Goal: Task Accomplishment & Management: Manage account settings

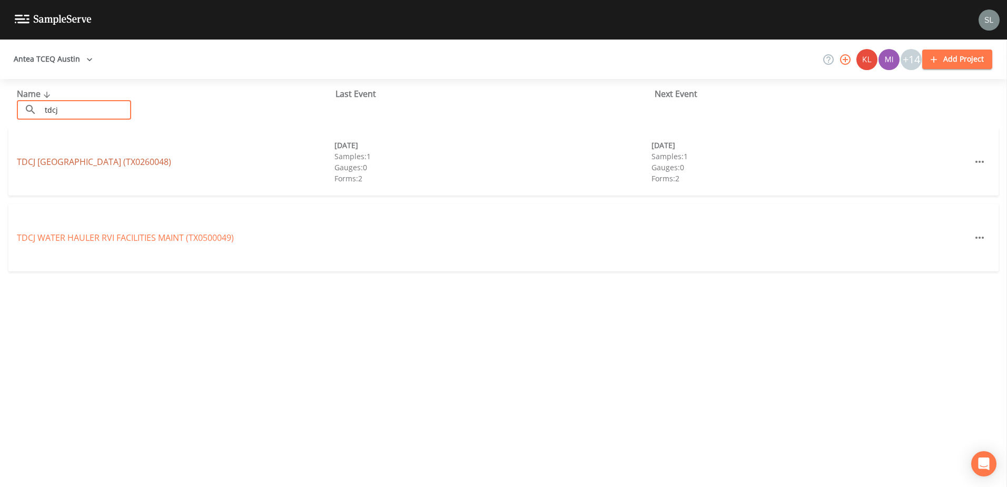
type input "tdcj"
click at [143, 161] on link "TDCJ [GEOGRAPHIC_DATA] (TX0260048)" at bounding box center [94, 162] width 154 height 12
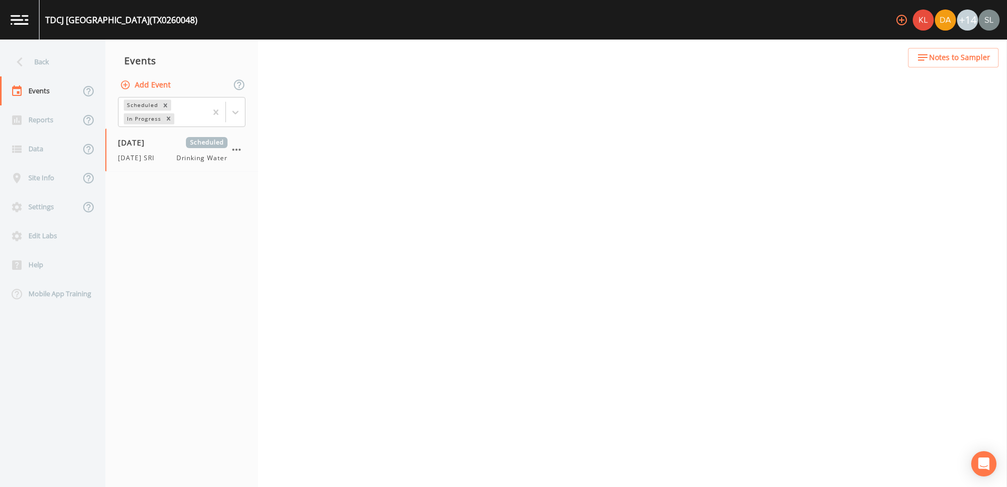
click at [165, 155] on div "[DATE] SRI Drinking Water" at bounding box center [173, 157] width 110 height 9
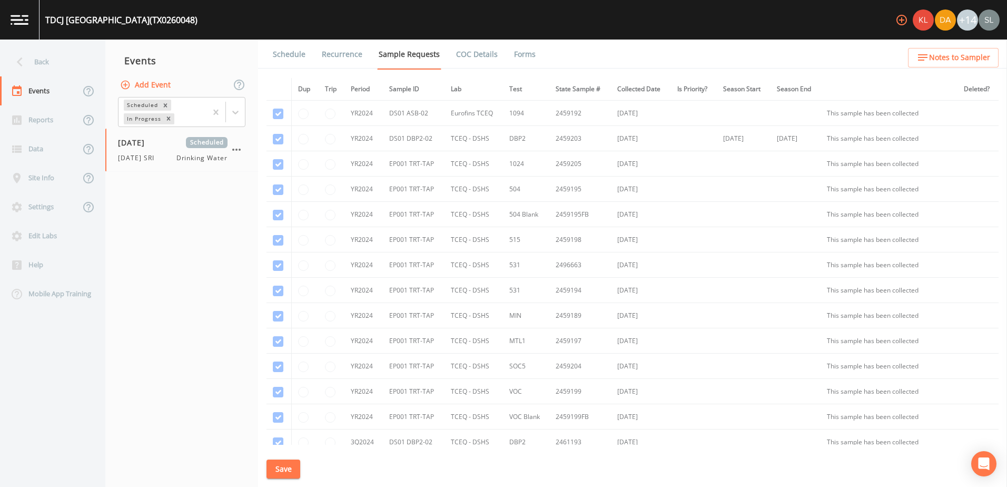
click at [295, 468] on button "Save" at bounding box center [284, 468] width 34 height 19
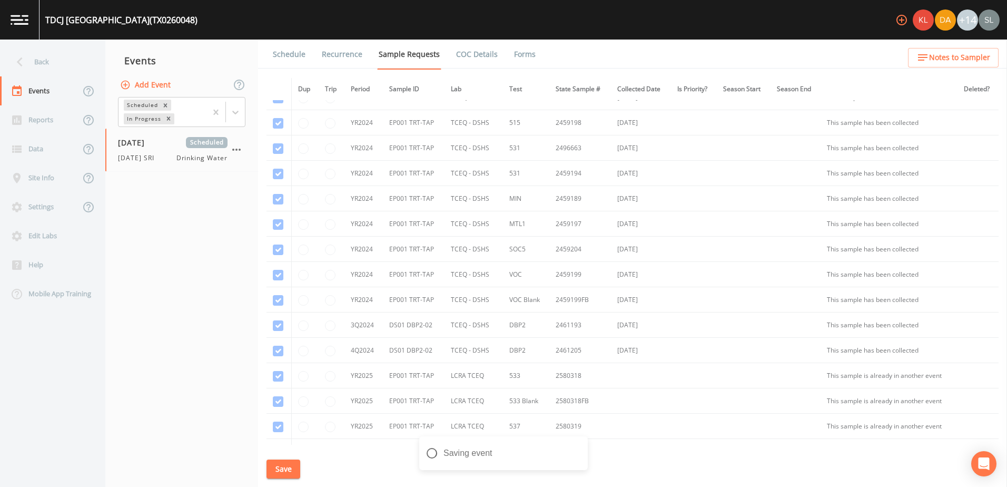
scroll to position [398, 0]
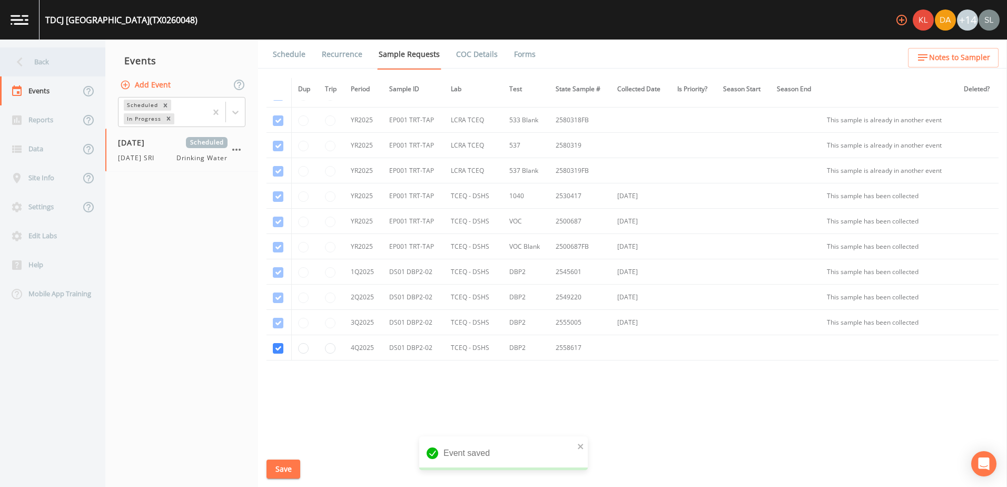
click at [53, 66] on div "Back" at bounding box center [47, 61] width 95 height 29
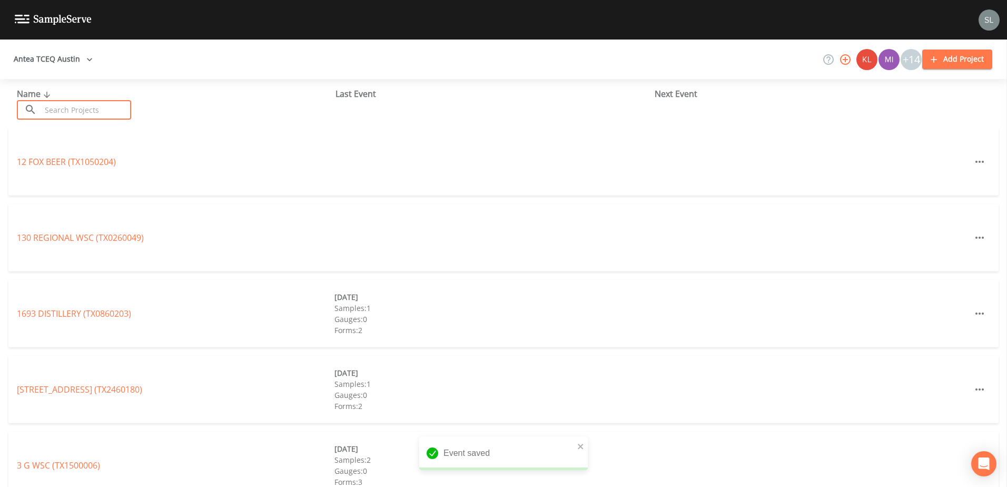
click at [60, 110] on input "text" at bounding box center [86, 109] width 90 height 19
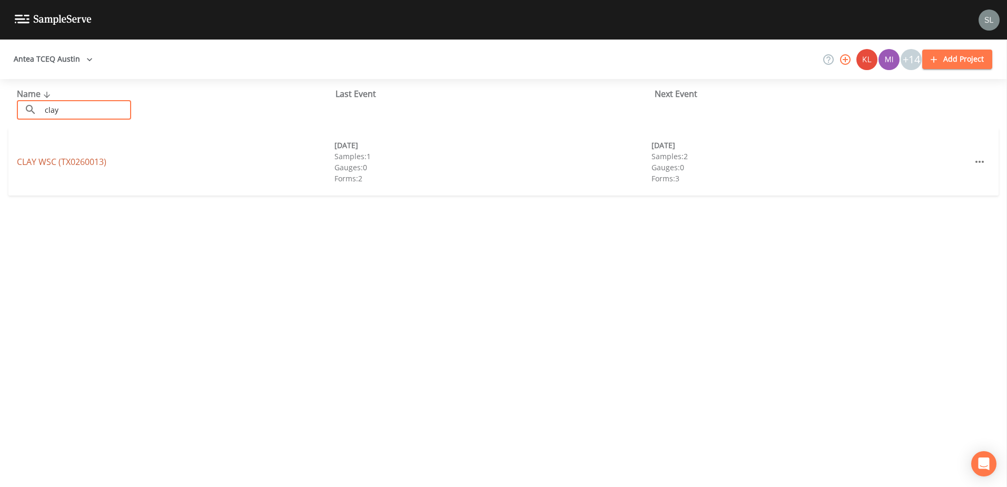
type input "clay"
click at [83, 164] on link "CLAY WSC (TX0260013)" at bounding box center [62, 162] width 90 height 12
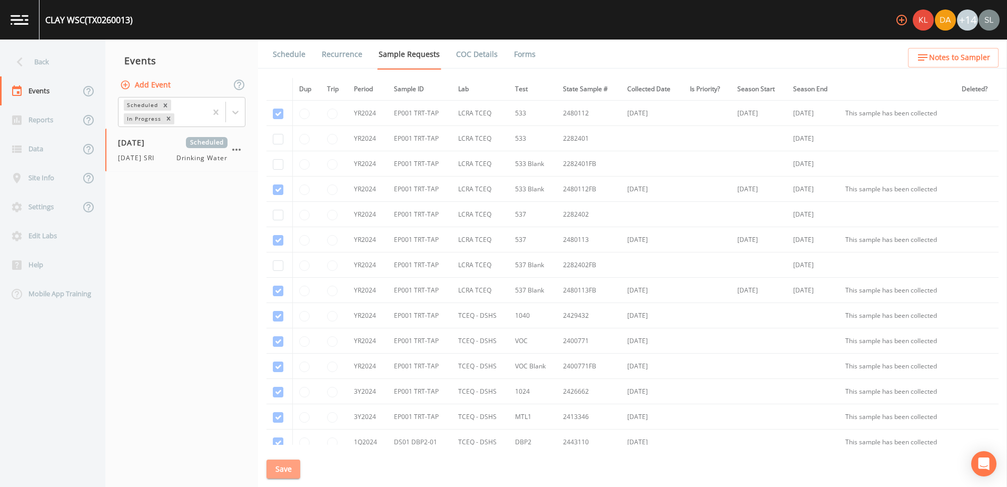
click at [275, 474] on button "Save" at bounding box center [284, 468] width 34 height 19
click at [84, 61] on div "Back" at bounding box center [47, 61] width 95 height 29
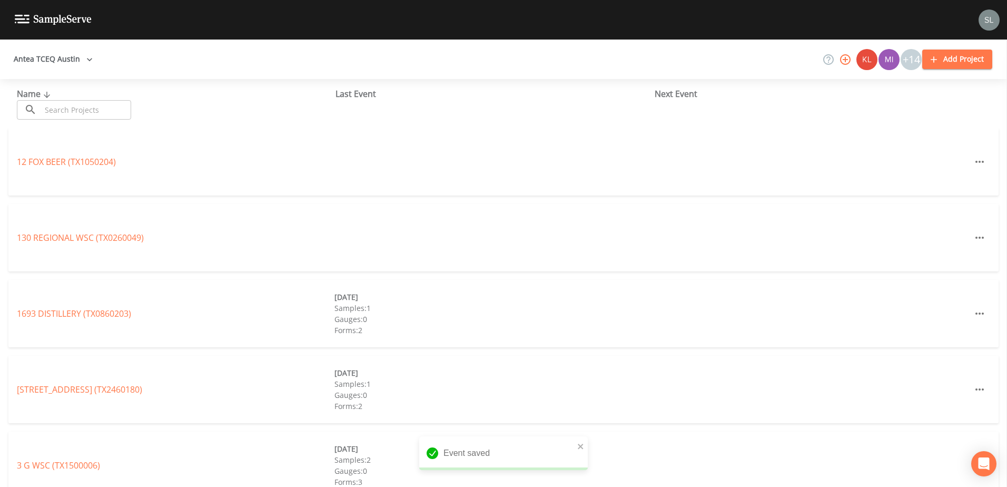
click at [97, 109] on input "text" at bounding box center [86, 109] width 90 height 19
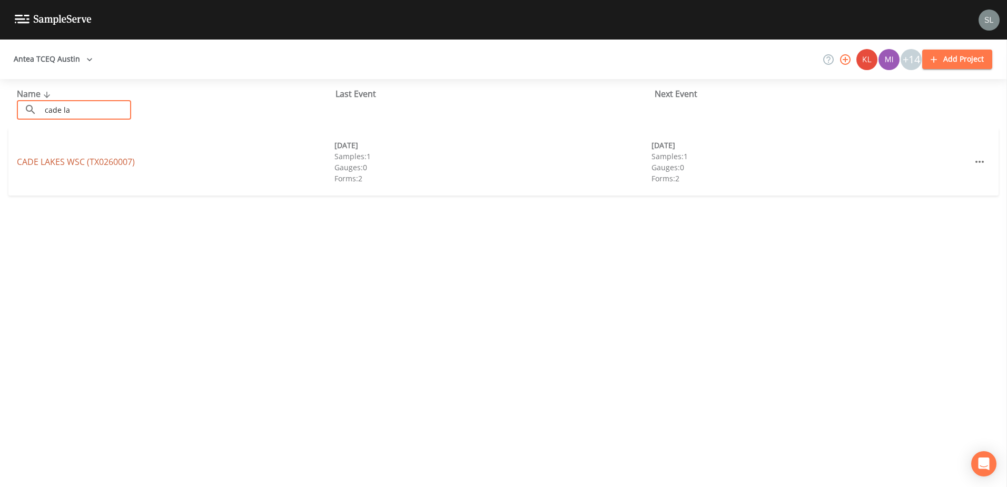
type input "cade la"
click at [105, 160] on link "CADE LAKES WSC (TX0260007)" at bounding box center [76, 162] width 118 height 12
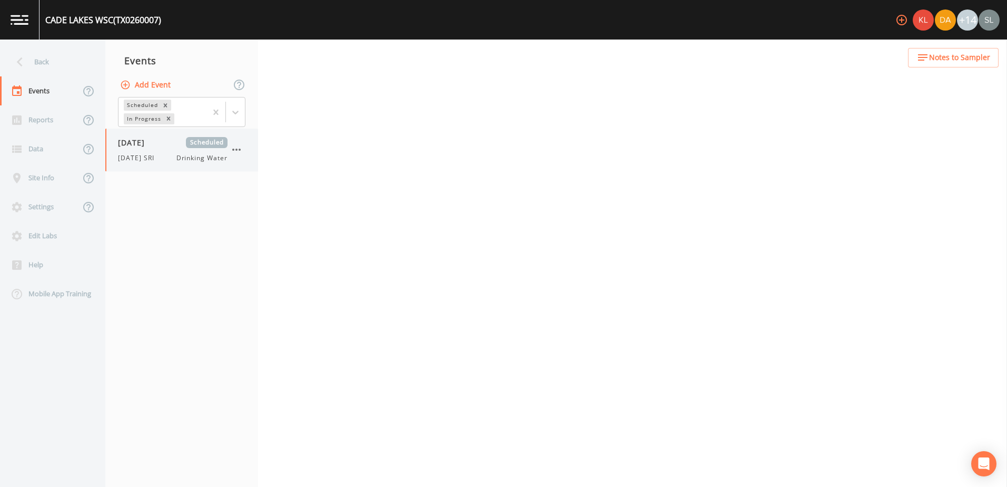
click at [152, 158] on span "[DATE] SRI" at bounding box center [139, 157] width 43 height 9
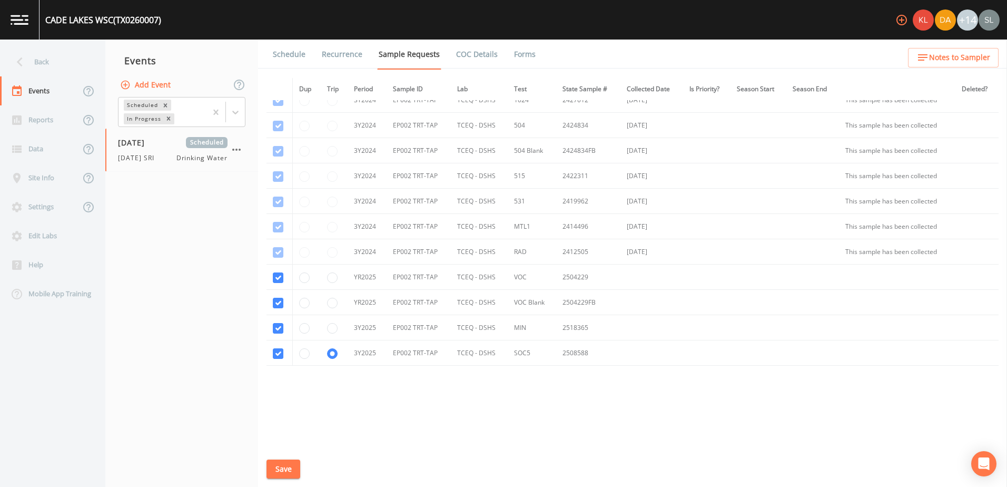
scroll to position [322, 0]
click at [295, 461] on button "Save" at bounding box center [284, 468] width 34 height 19
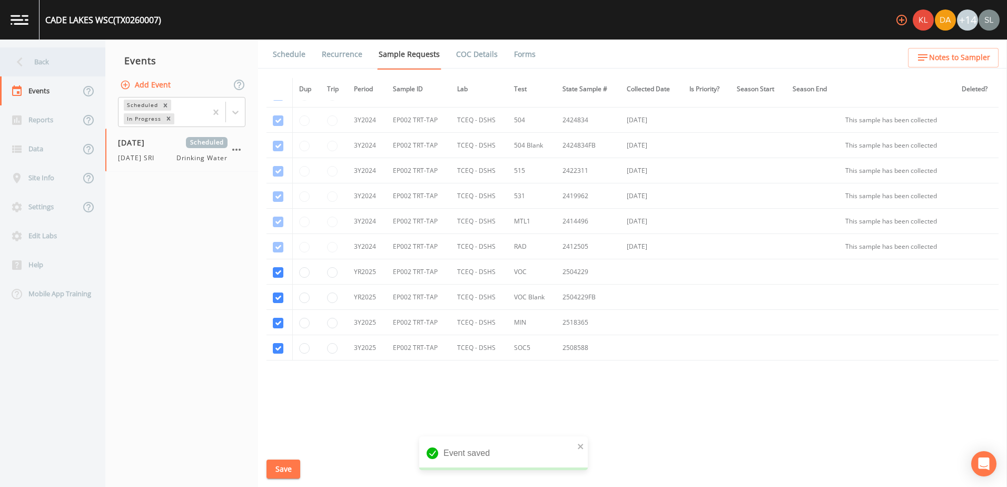
click at [47, 55] on div "Back" at bounding box center [47, 61] width 95 height 29
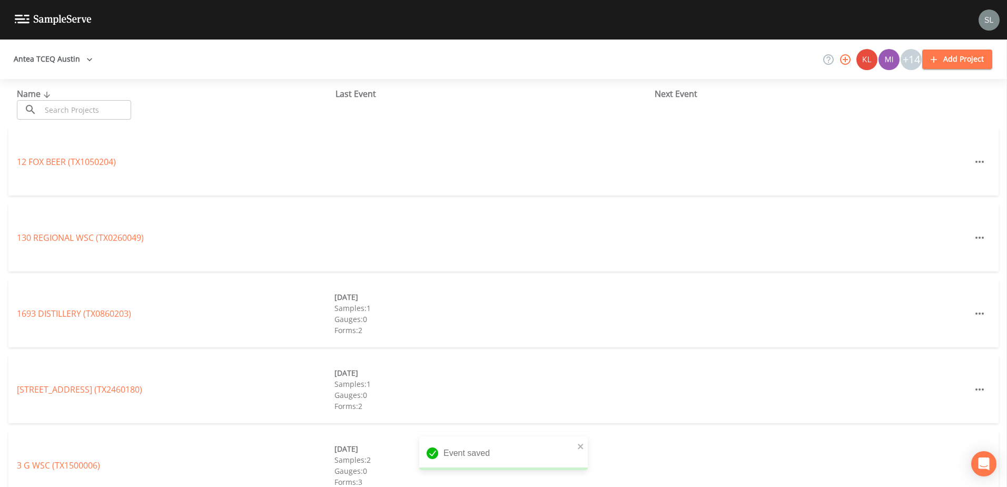
click at [110, 109] on input "text" at bounding box center [86, 109] width 90 height 19
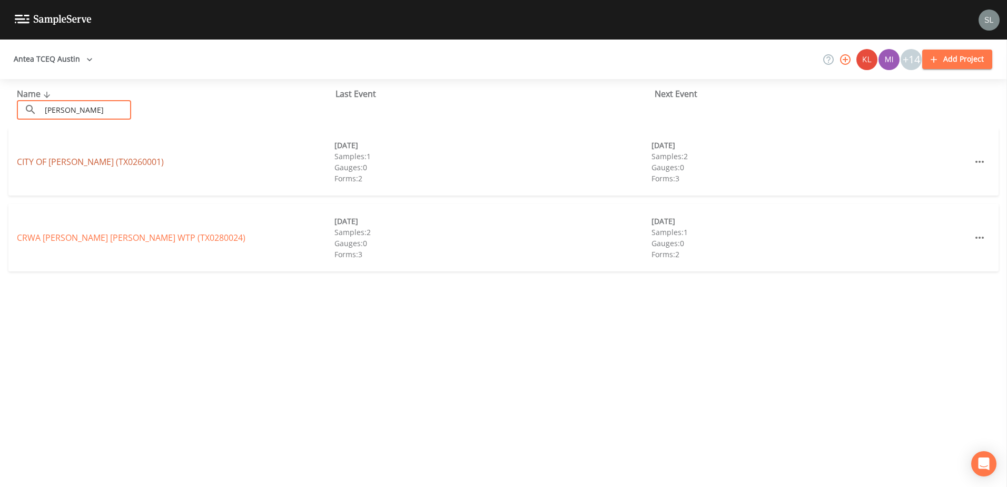
type input "[PERSON_NAME]"
click at [64, 163] on link "CITY OF [GEOGRAPHIC_DATA] (TX0260001)" at bounding box center [90, 162] width 147 height 12
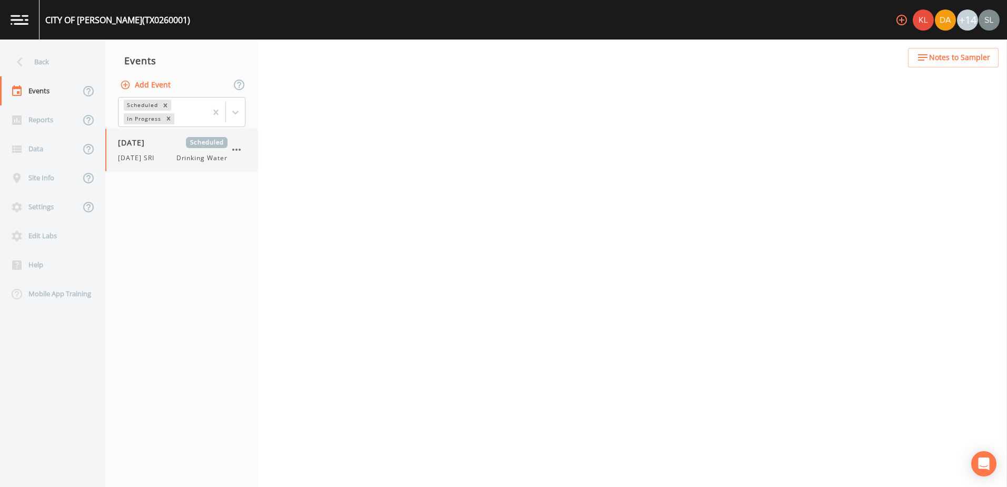
click at [159, 155] on span "[DATE] SRI" at bounding box center [139, 157] width 43 height 9
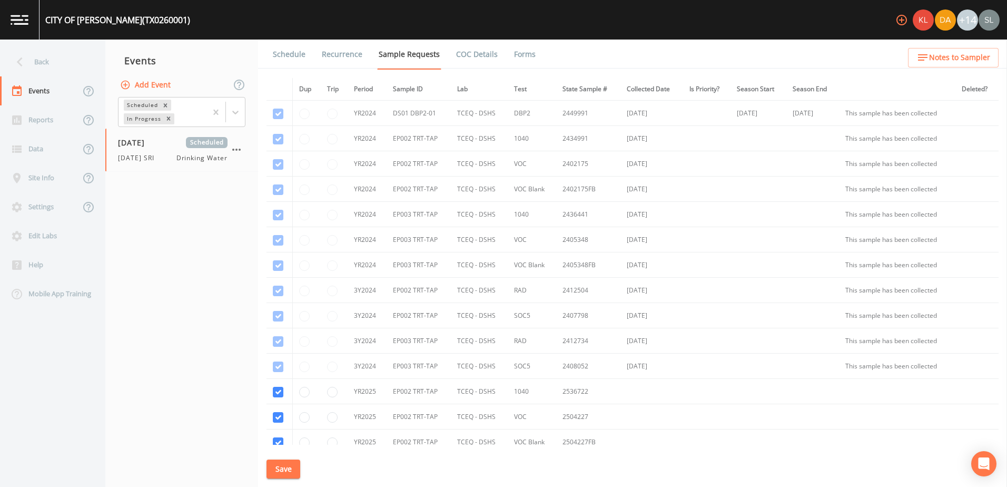
click at [273, 465] on button "Save" at bounding box center [284, 468] width 34 height 19
click at [71, 67] on div "Back" at bounding box center [47, 61] width 95 height 29
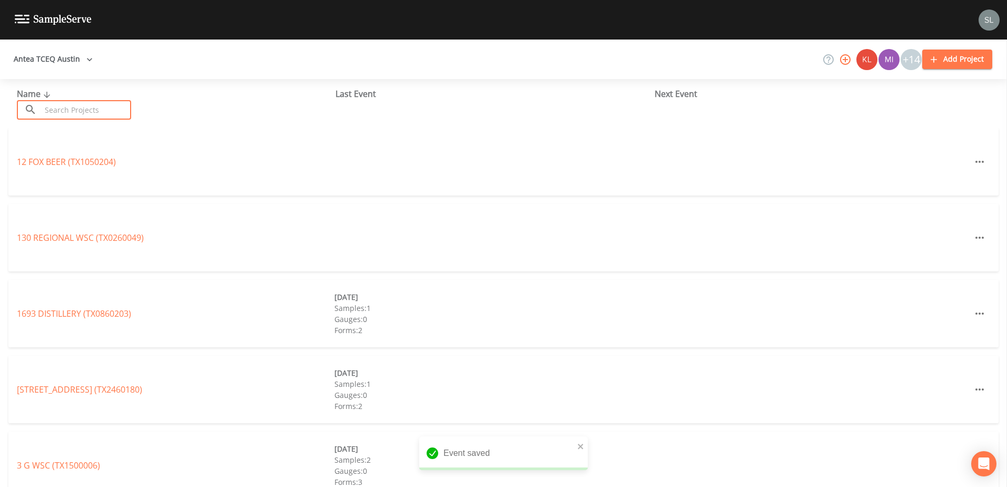
click at [117, 117] on input "text" at bounding box center [86, 109] width 90 height 19
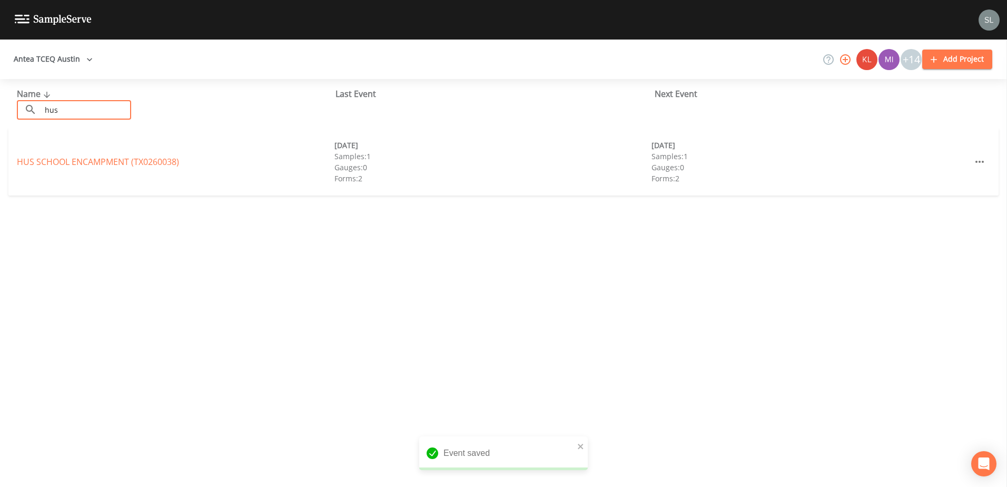
type input "hus"
click at [121, 155] on div "HUS SCHOOL ENCAMPMENT (TX0260038) [DATE] Samples: 1 Gauges: 0 Forms: 2 [DATE] S…" at bounding box center [503, 161] width 990 height 67
click at [122, 157] on link "HUS SCHOOL ENCAMPMENT (TX0260038)" at bounding box center [98, 162] width 162 height 12
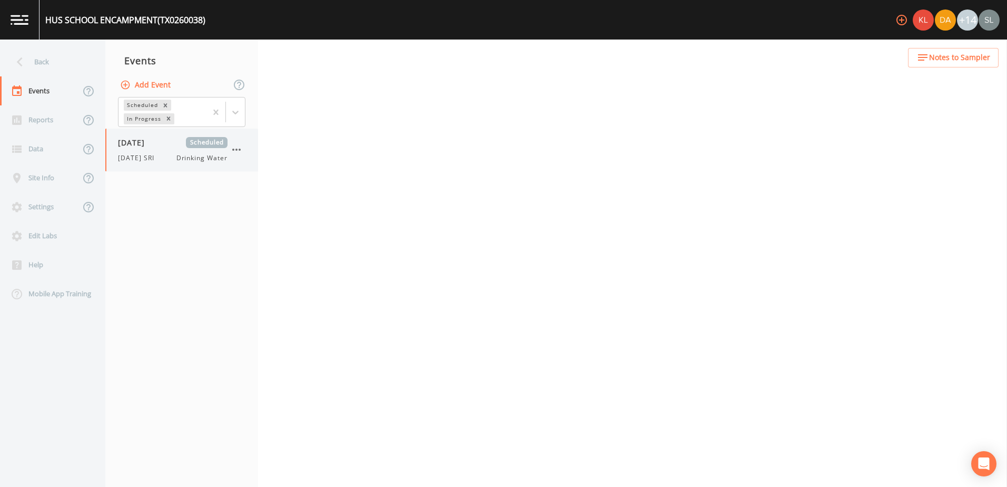
click at [164, 156] on div "[DATE] SRI Drinking Water" at bounding box center [173, 157] width 110 height 9
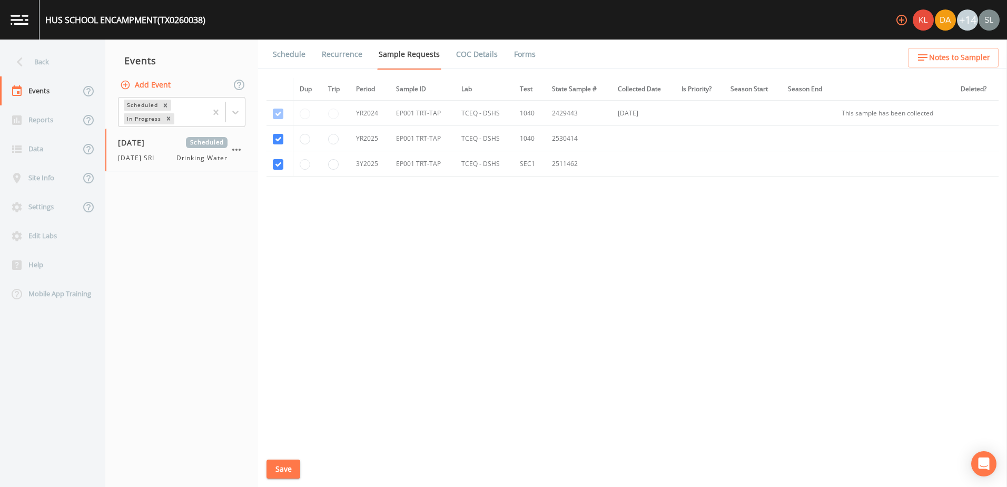
click at [275, 471] on button "Save" at bounding box center [284, 468] width 34 height 19
click at [57, 71] on div "Back" at bounding box center [47, 61] width 95 height 29
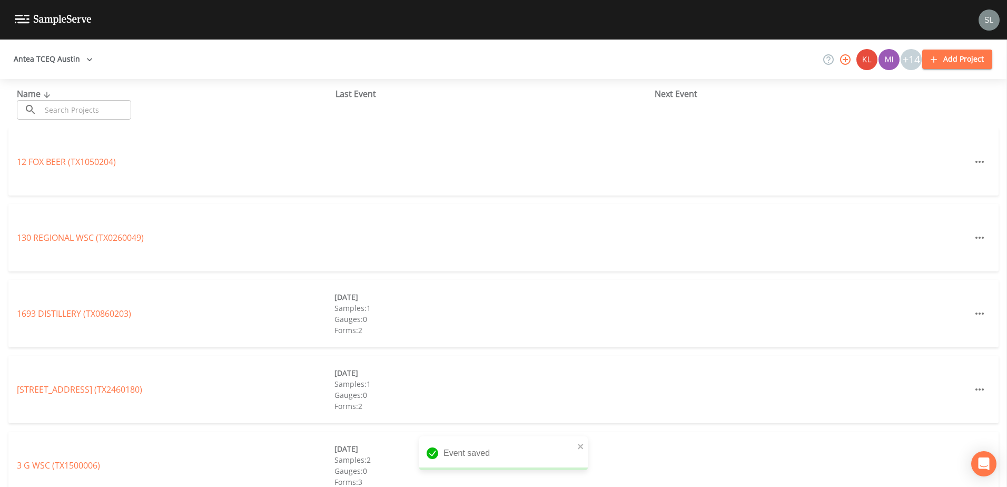
click at [72, 110] on input "text" at bounding box center [86, 109] width 90 height 19
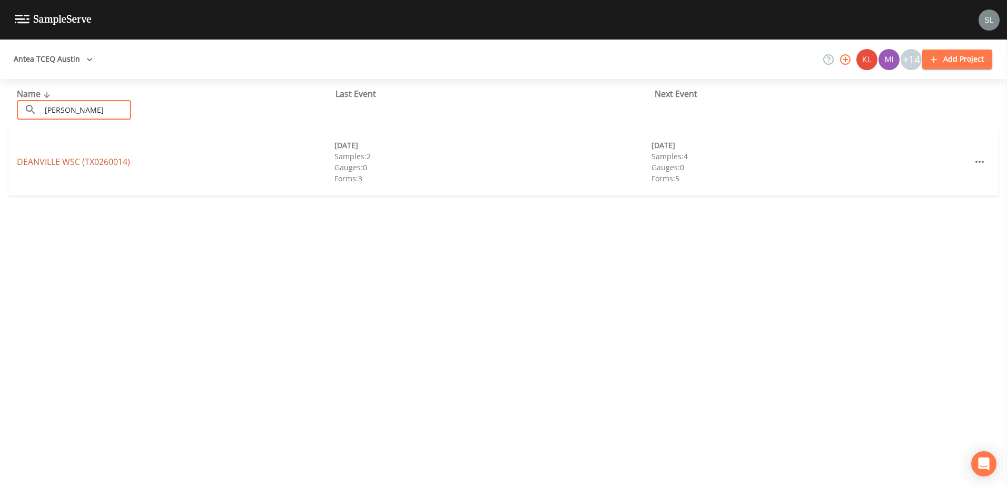
type input "[PERSON_NAME]"
click at [130, 162] on link "DEANVILLE WSC (TX0260014)" at bounding box center [73, 162] width 113 height 12
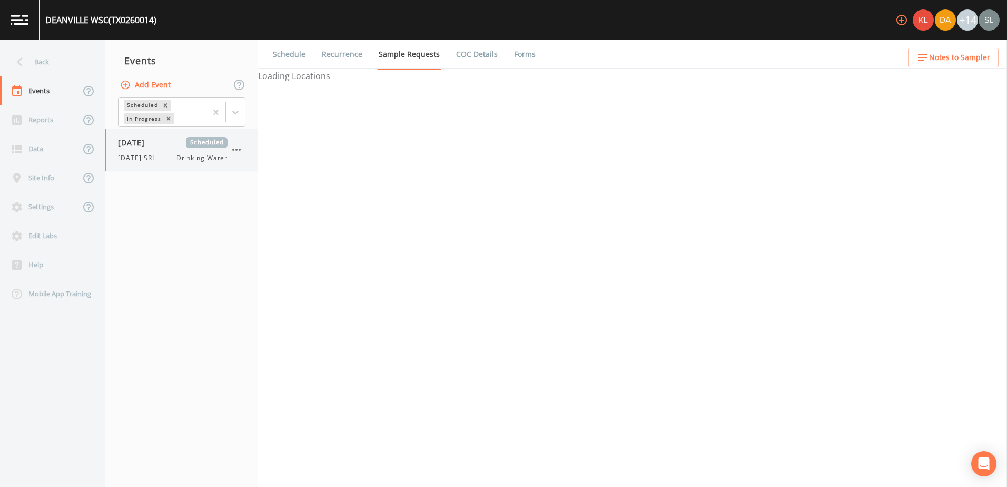
click at [161, 162] on span "[DATE] SRI" at bounding box center [139, 157] width 43 height 9
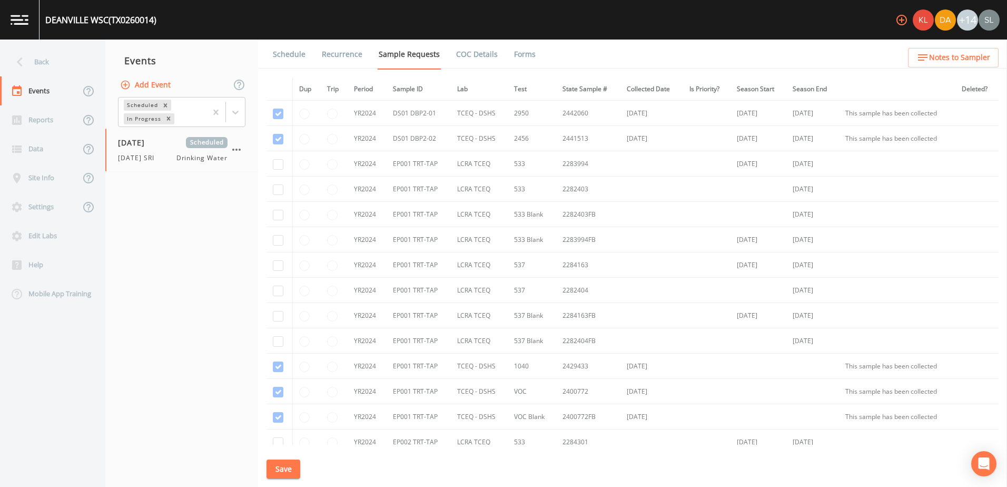
click at [284, 480] on div "Schedule Recurrence Sample Requests COC Details Forms Dup Trip Period Sample ID…" at bounding box center [632, 263] width 749 height 447
click at [284, 475] on button "Save" at bounding box center [284, 468] width 34 height 19
click at [67, 70] on div "Back" at bounding box center [47, 61] width 95 height 29
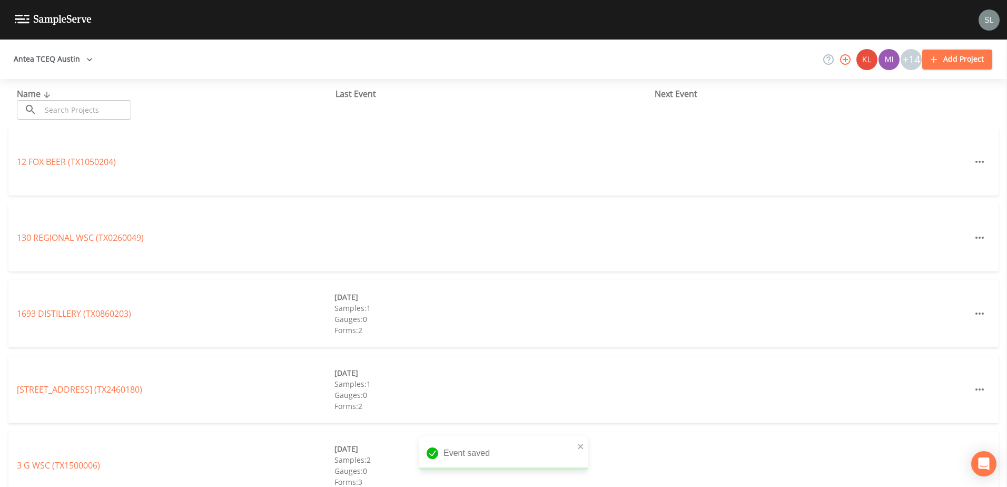
click at [90, 107] on input "text" at bounding box center [86, 109] width 90 height 19
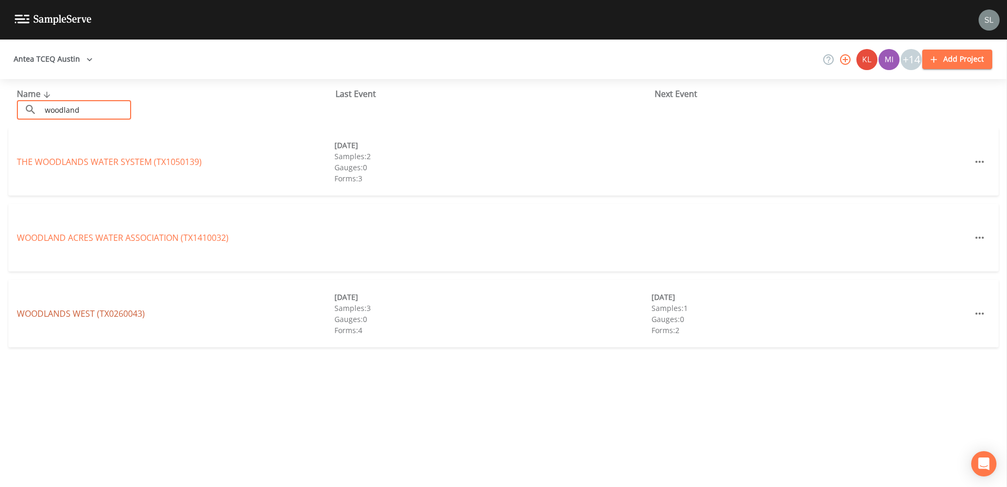
type input "woodland"
click at [110, 314] on link "[GEOGRAPHIC_DATA] (TX0260043)" at bounding box center [81, 314] width 128 height 12
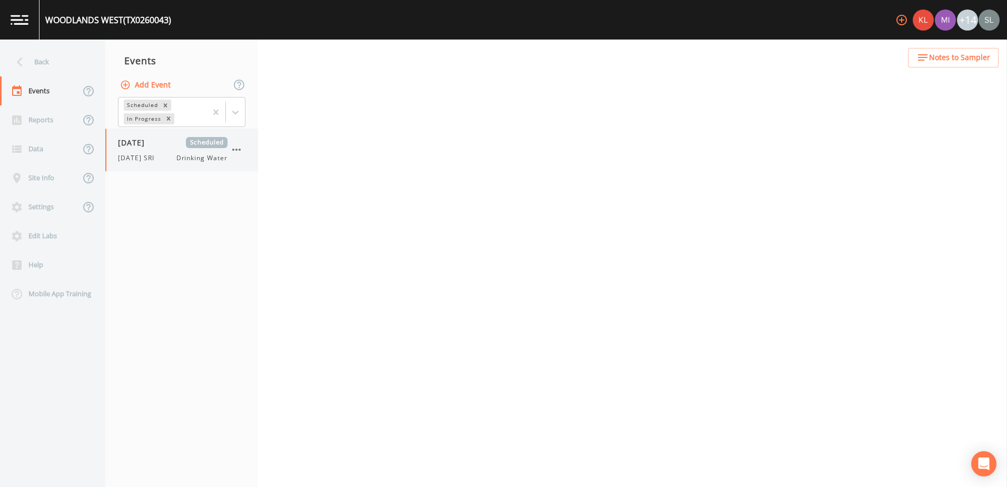
click at [166, 162] on div "[DATE] SRI Drinking Water" at bounding box center [173, 157] width 110 height 9
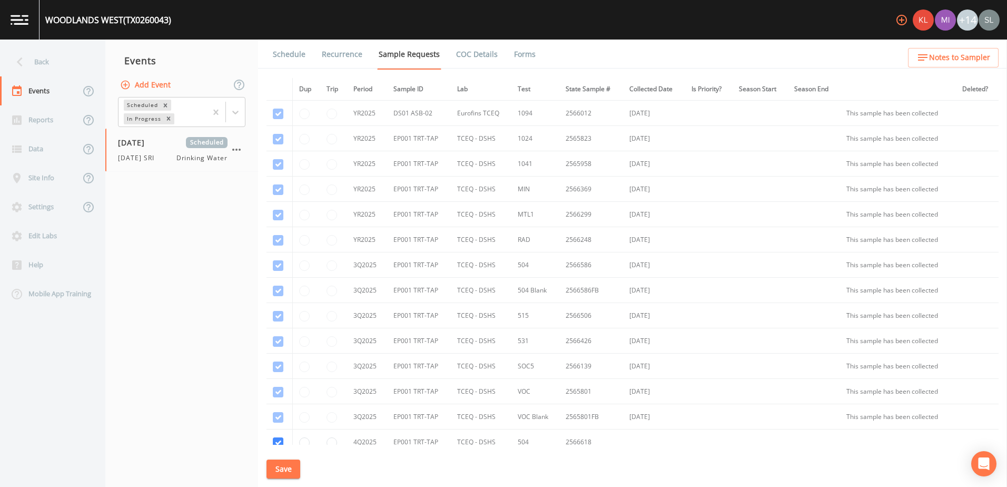
click at [286, 468] on button "Save" at bounding box center [284, 468] width 34 height 19
click at [49, 67] on div "Back" at bounding box center [47, 61] width 95 height 29
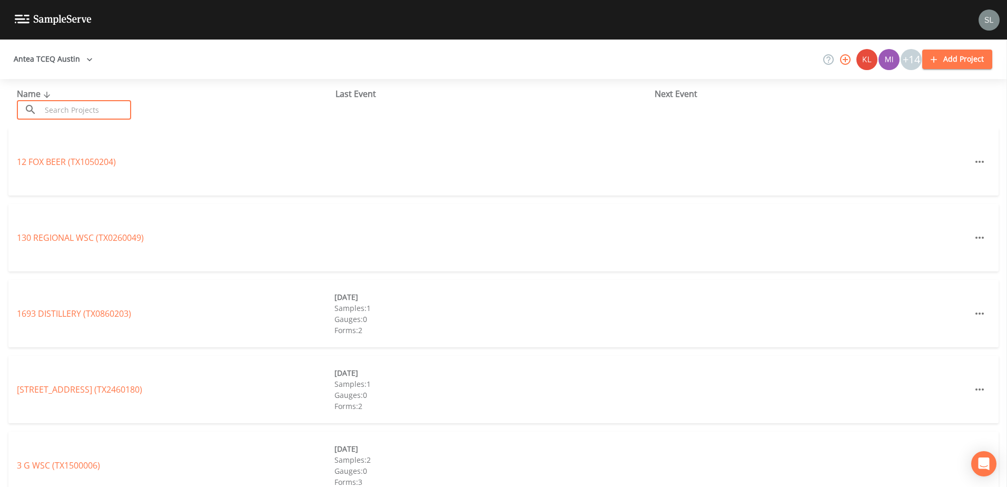
click at [100, 109] on input "text" at bounding box center [86, 109] width 90 height 19
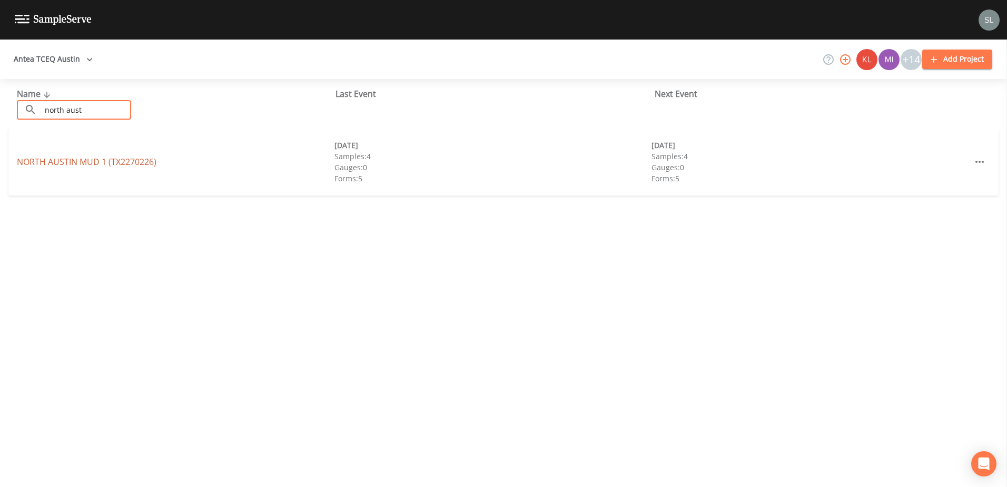
type input "north aust"
click at [110, 166] on link "[GEOGRAPHIC_DATA] 1 (TX2270226)" at bounding box center [87, 162] width 140 height 12
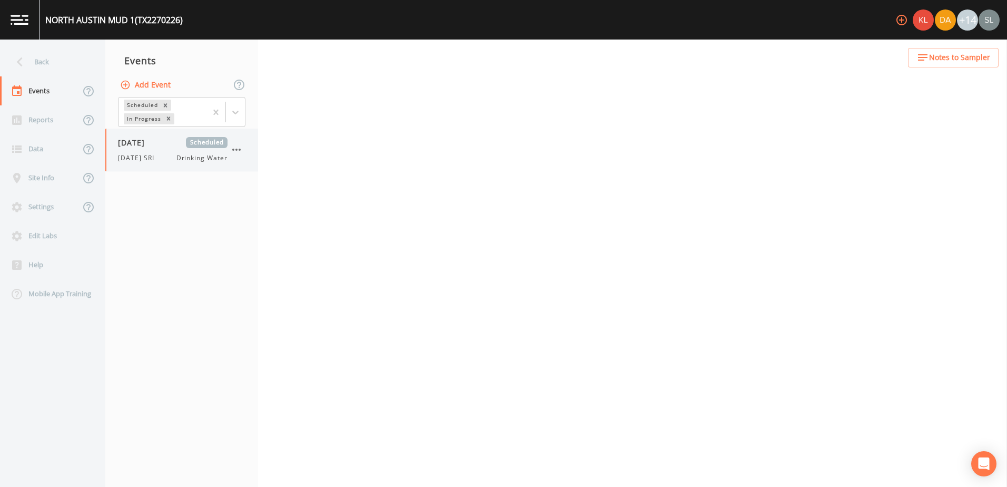
drag, startPoint x: 194, startPoint y: 149, endPoint x: 183, endPoint y: 151, distance: 11.7
click at [183, 151] on div "[DATE] Scheduled [DATE] SRI Drinking Water" at bounding box center [173, 150] width 110 height 26
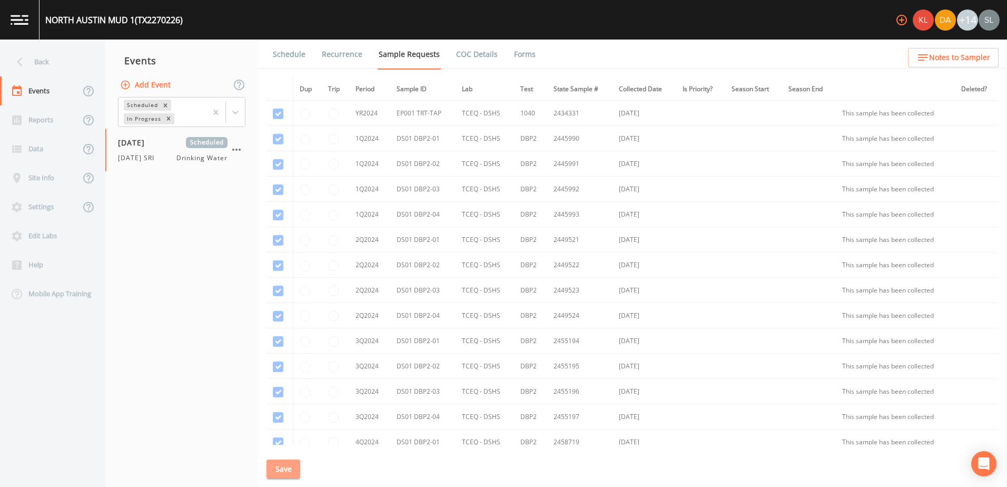
drag, startPoint x: 283, startPoint y: 465, endPoint x: 298, endPoint y: 471, distance: 15.8
click at [285, 467] on button "Save" at bounding box center [284, 468] width 34 height 19
click at [287, 462] on button "Save" at bounding box center [284, 468] width 34 height 19
click at [73, 68] on div "Back" at bounding box center [47, 61] width 95 height 29
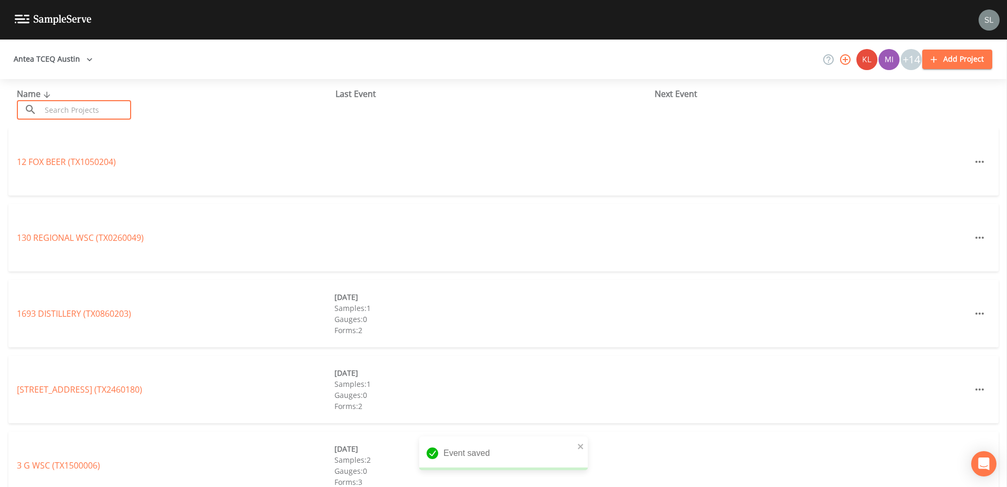
click at [100, 112] on input "text" at bounding box center [86, 109] width 90 height 19
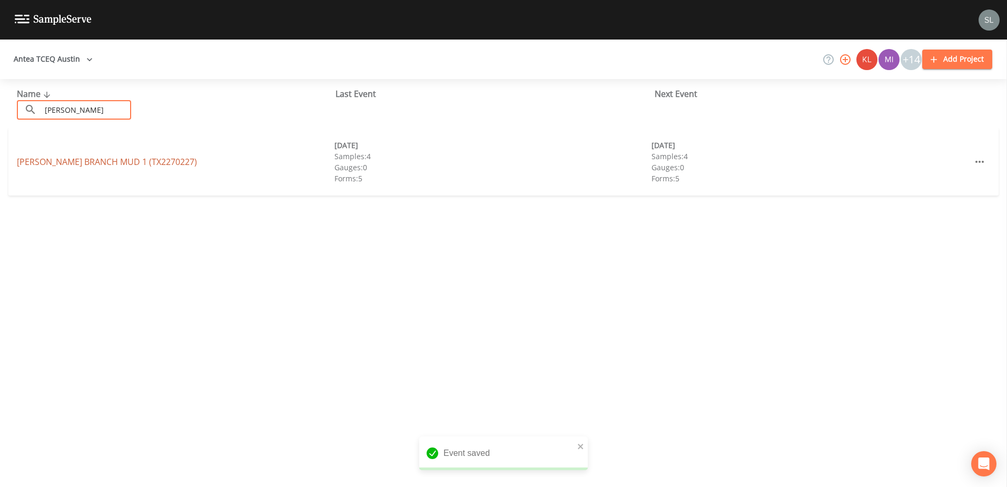
type input "[PERSON_NAME]"
click at [102, 164] on link "[PERSON_NAME] BRANCH MUD 1 (TX2270227)" at bounding box center [107, 162] width 180 height 12
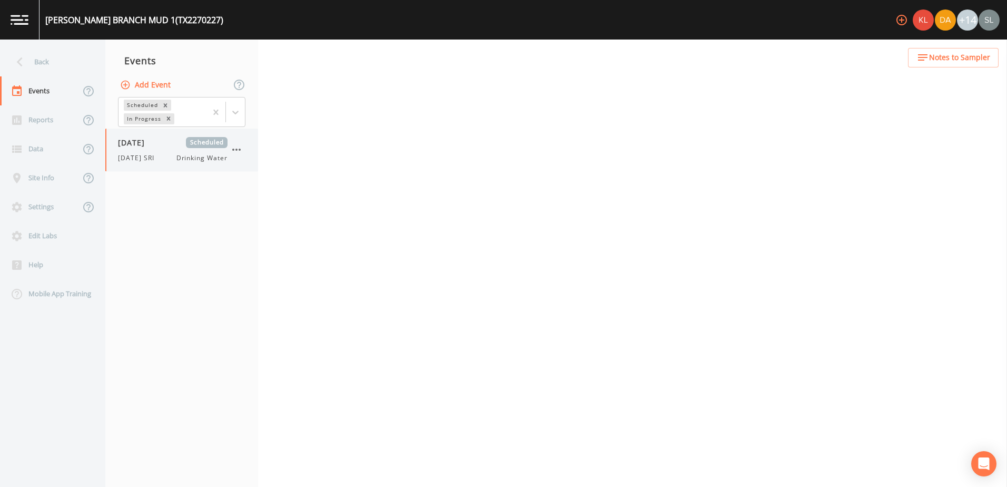
click at [174, 157] on div "[DATE] SRI Drinking Water" at bounding box center [173, 157] width 110 height 9
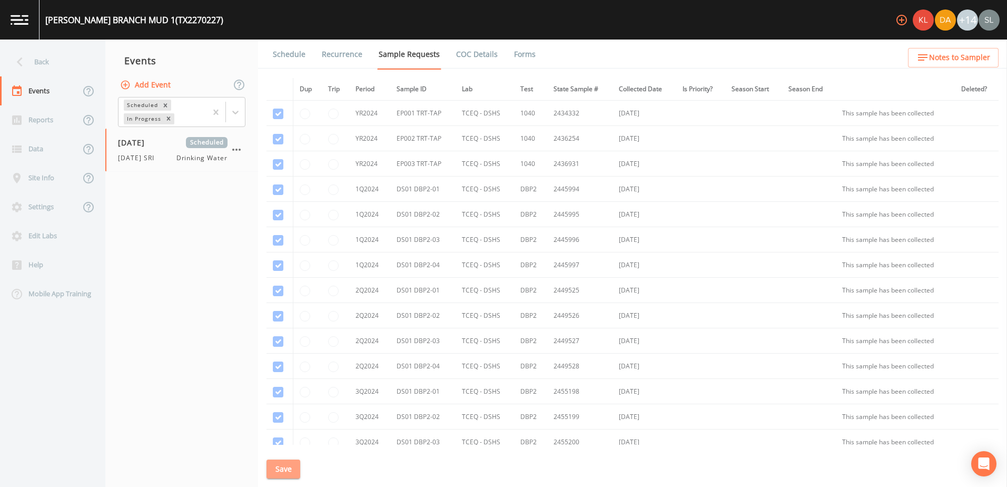
click at [289, 468] on button "Save" at bounding box center [284, 468] width 34 height 19
click at [59, 64] on div "Back" at bounding box center [47, 61] width 95 height 29
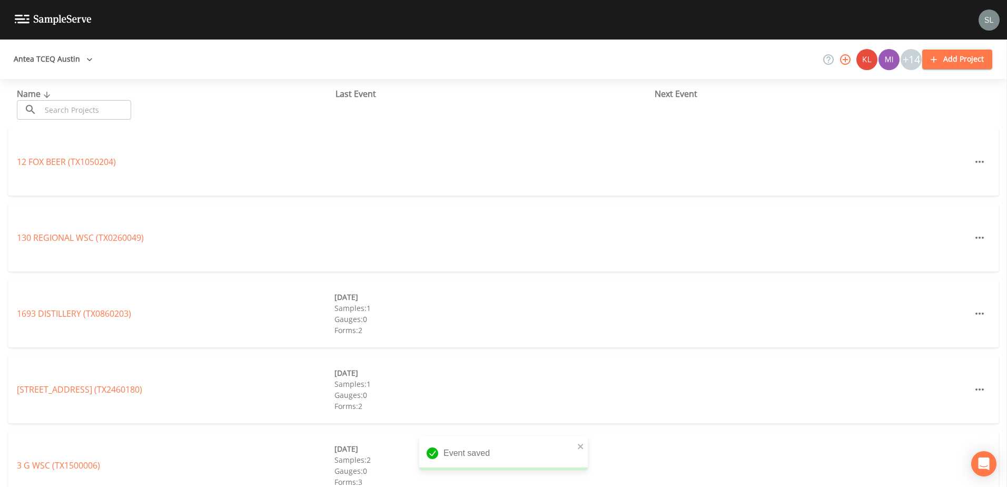
click at [85, 107] on input "text" at bounding box center [86, 109] width 90 height 19
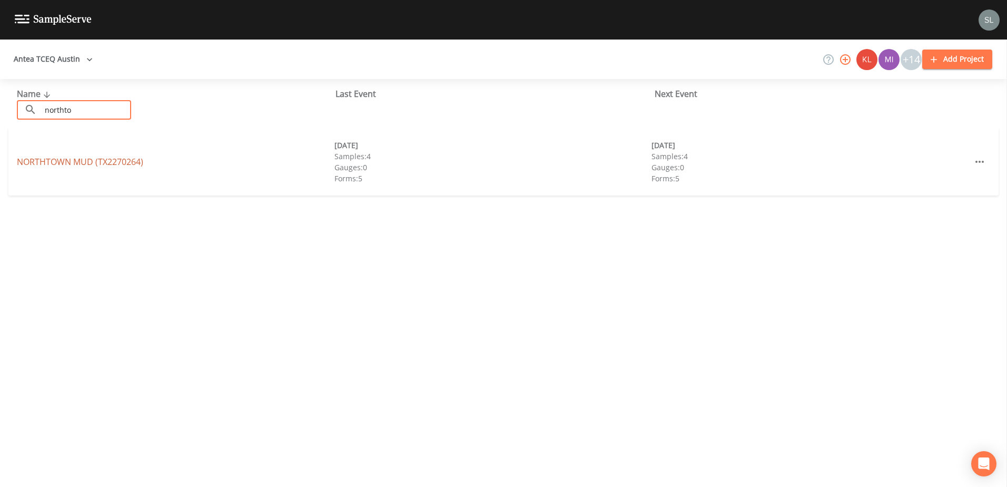
type input "northto"
click at [97, 159] on link "[GEOGRAPHIC_DATA] (TX2270264)" at bounding box center [80, 162] width 126 height 12
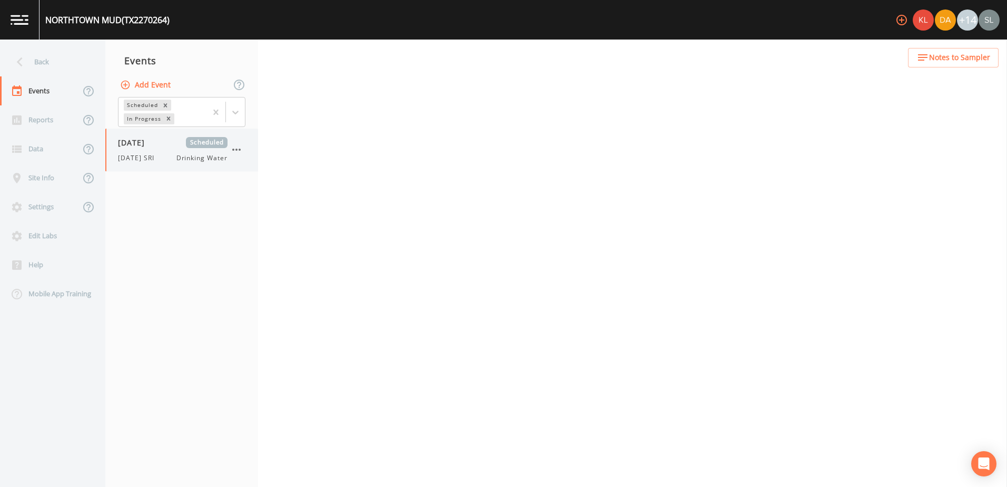
click at [169, 152] on div "[DATE] Scheduled [DATE] SRI Drinking Water" at bounding box center [173, 150] width 110 height 26
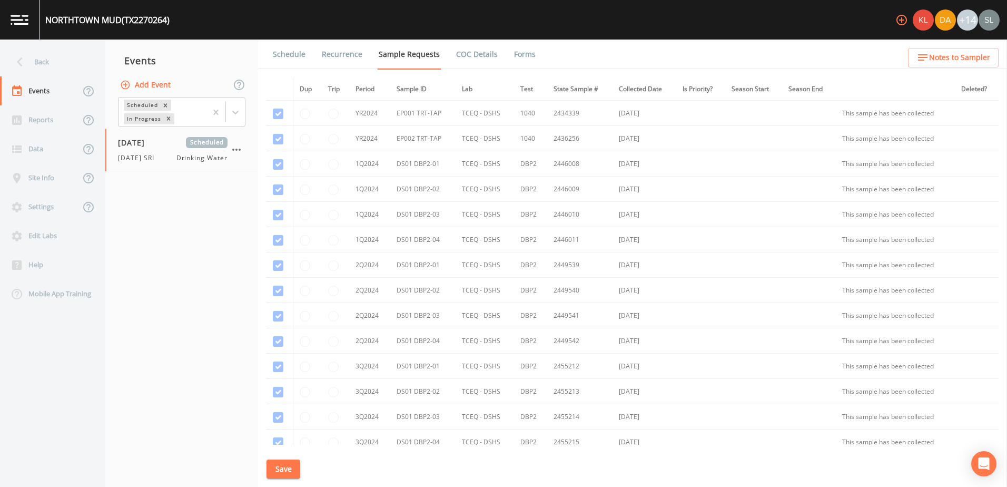
click at [288, 465] on button "Save" at bounding box center [284, 468] width 34 height 19
click at [64, 58] on div "Back" at bounding box center [47, 61] width 95 height 29
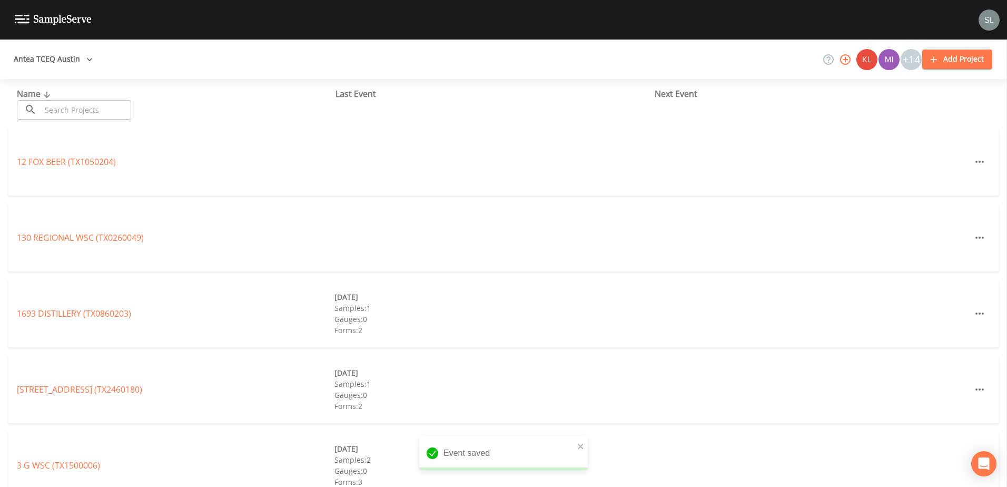
click at [89, 113] on input "text" at bounding box center [86, 109] width 90 height 19
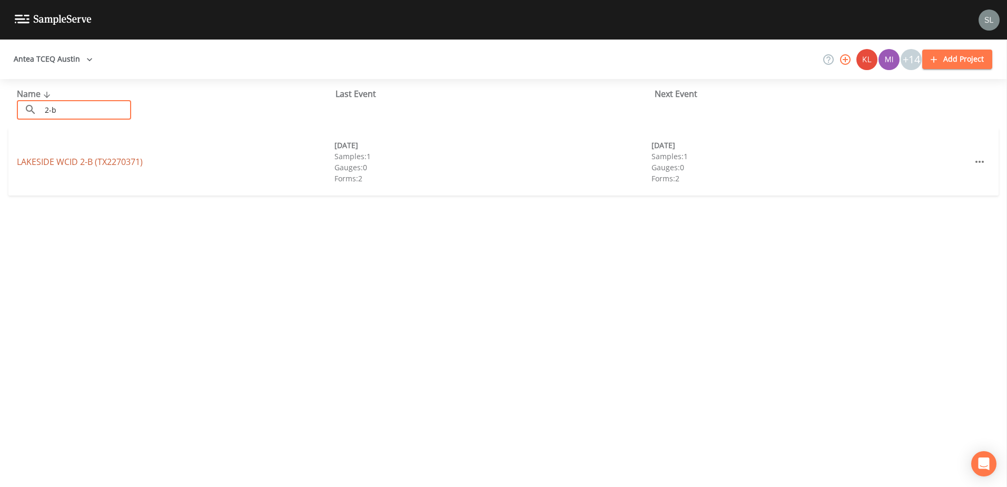
type input "2-b"
click at [98, 161] on link "LAKESIDE WCID 2-B (TX2270371)" at bounding box center [80, 162] width 126 height 12
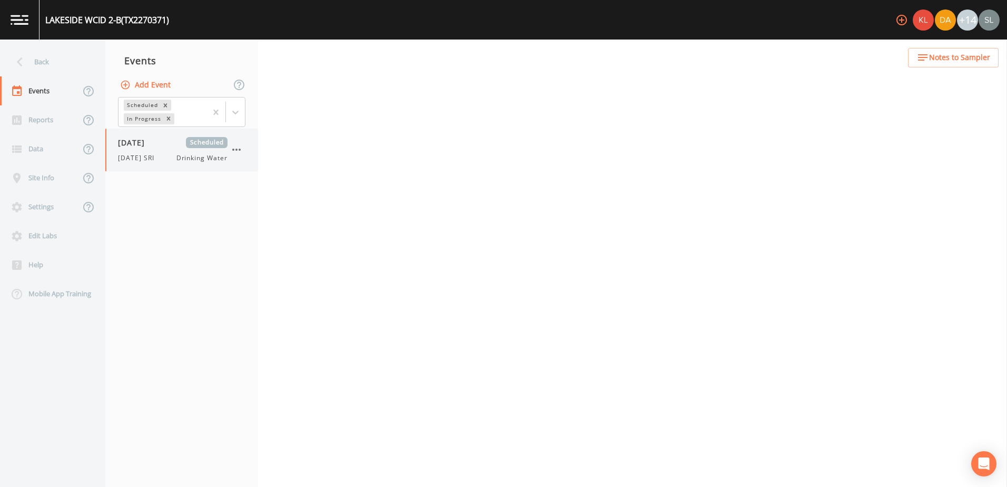
click at [144, 163] on div "[DATE] Scheduled [DATE] SRI Drinking Water" at bounding box center [181, 150] width 153 height 43
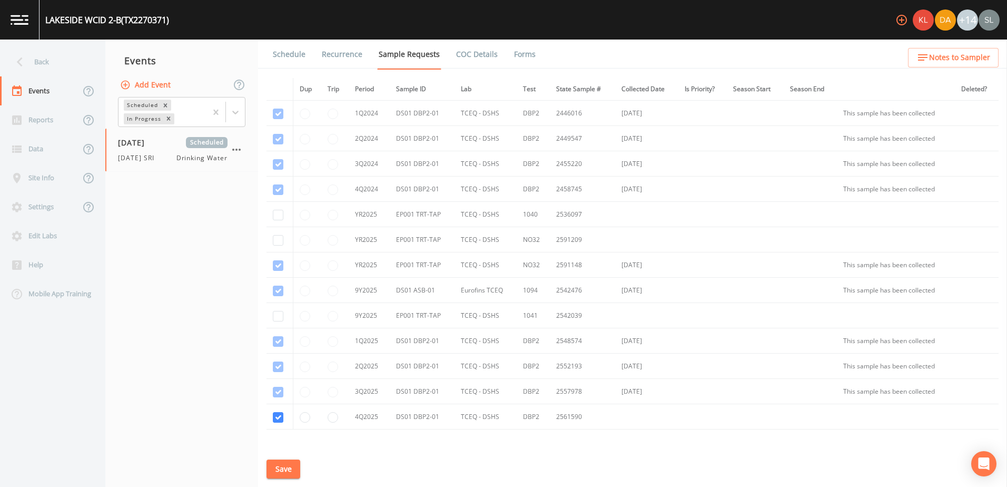
click at [293, 475] on button "Save" at bounding box center [284, 468] width 34 height 19
click at [48, 62] on div "Back" at bounding box center [47, 61] width 95 height 29
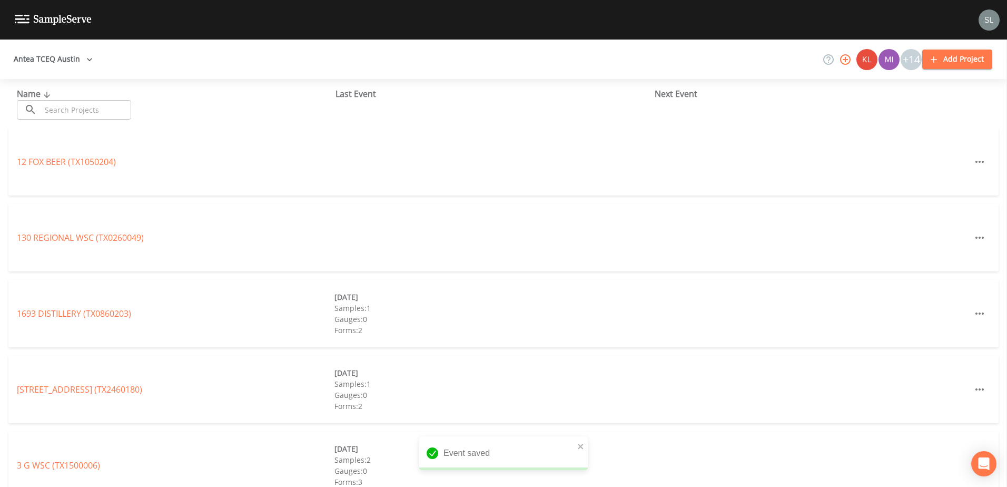
click at [83, 117] on input "text" at bounding box center [86, 109] width 90 height 19
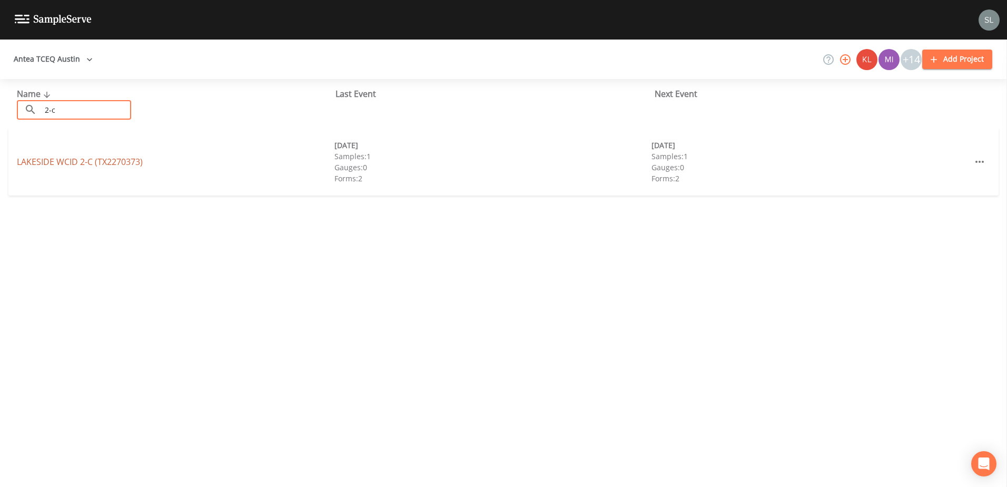
type input "2-c"
click at [94, 164] on link "LAKESIDE WCID 2-C (TX2270373)" at bounding box center [80, 162] width 126 height 12
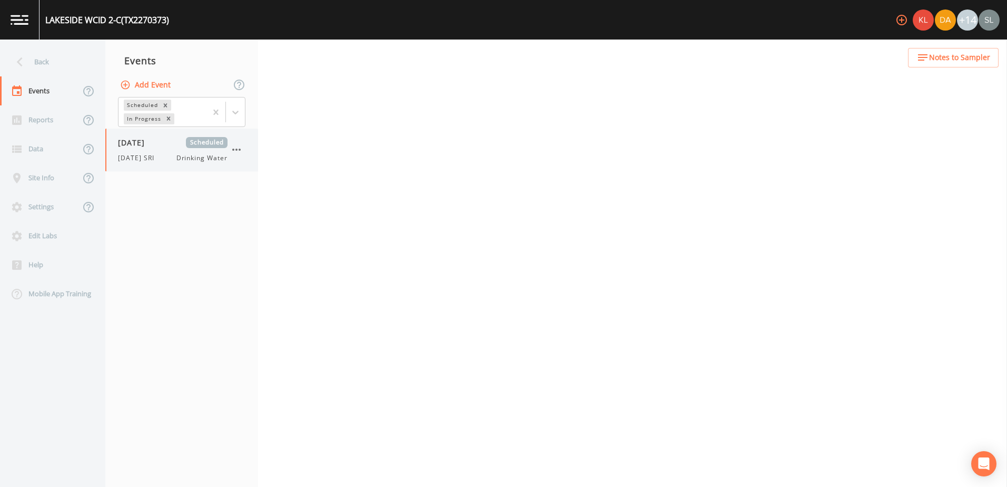
click at [161, 156] on span "[DATE] SRI" at bounding box center [139, 157] width 43 height 9
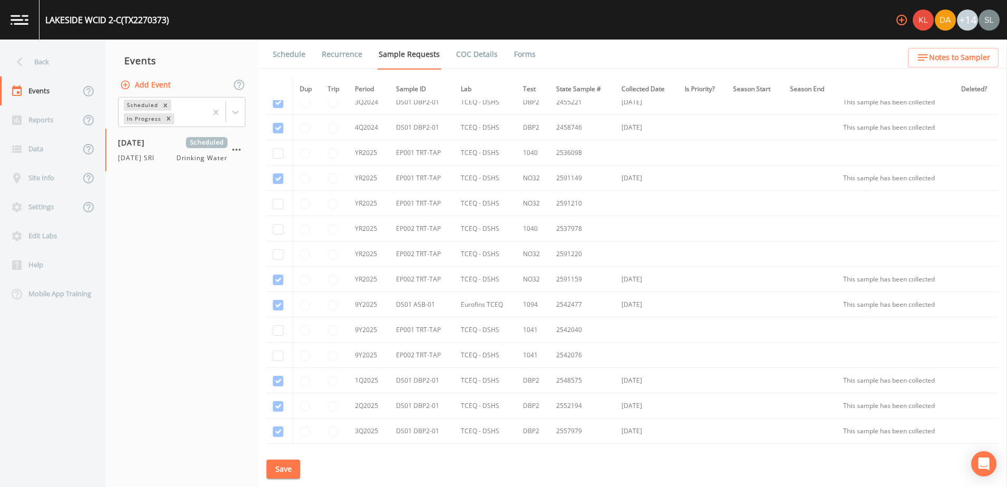
scroll to position [221, 0]
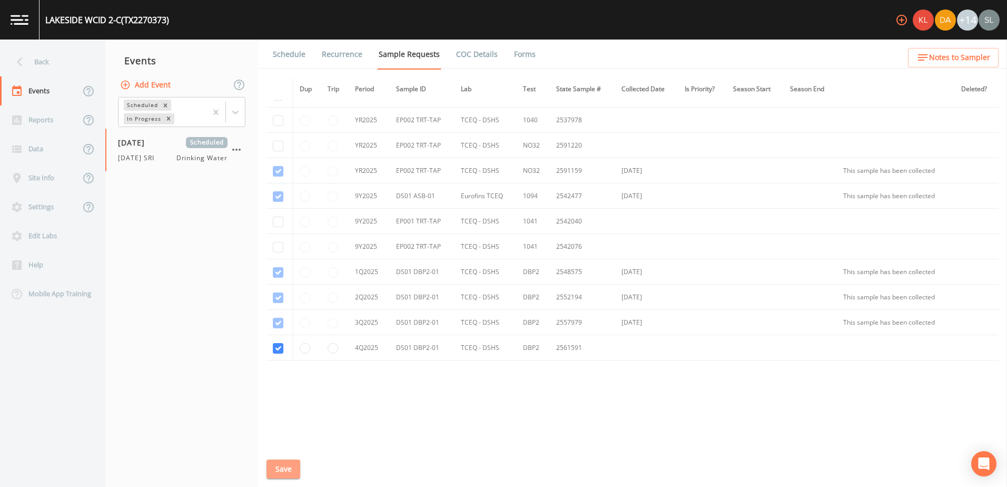
click at [294, 462] on button "Save" at bounding box center [284, 468] width 34 height 19
click at [32, 54] on div "Back" at bounding box center [47, 61] width 95 height 29
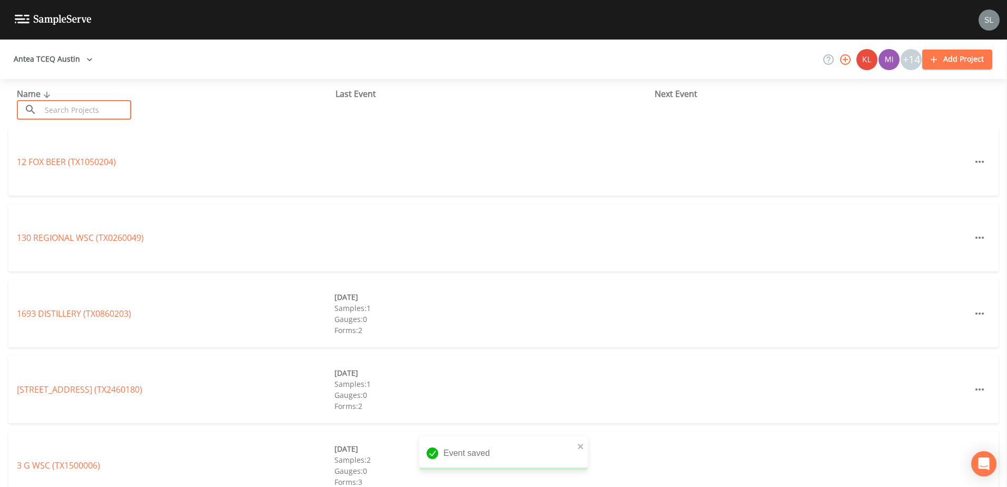
click at [106, 113] on input "text" at bounding box center [86, 109] width 90 height 19
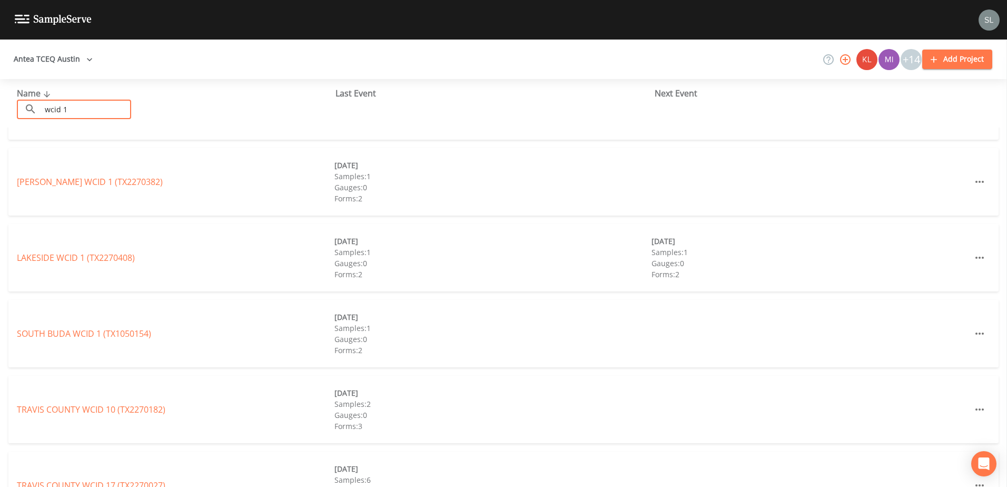
scroll to position [369, 0]
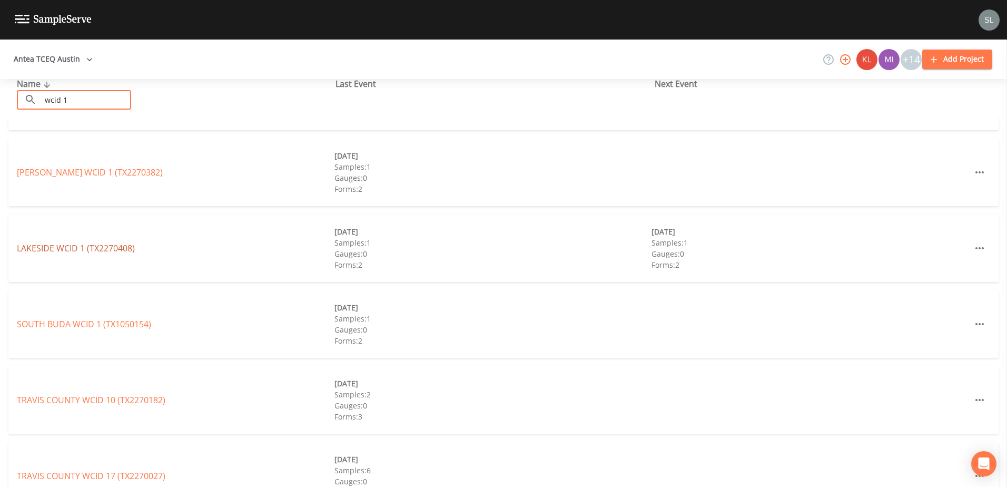
type input "wcid 1"
click at [98, 245] on link "LAKESIDE WCID 1 (TX2270408)" at bounding box center [76, 248] width 118 height 12
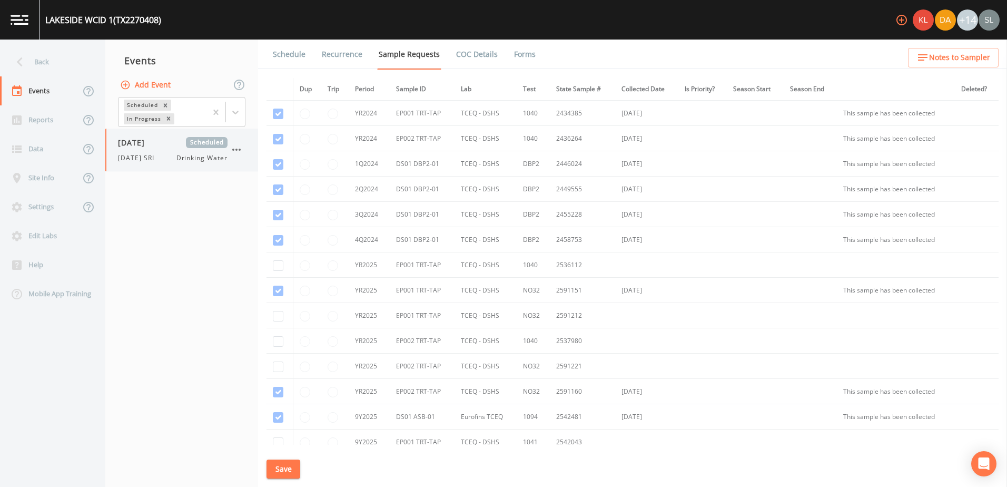
click at [161, 159] on span "[DATE] SRI" at bounding box center [139, 157] width 43 height 9
click at [294, 465] on button "Save" at bounding box center [284, 468] width 34 height 19
click at [45, 58] on div "Back" at bounding box center [47, 61] width 95 height 29
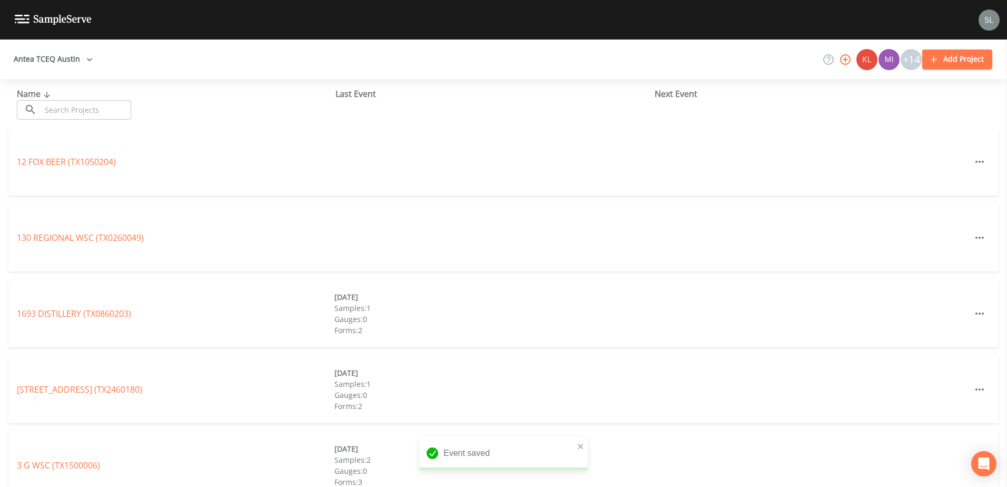
click at [81, 111] on input "text" at bounding box center [86, 109] width 90 height 19
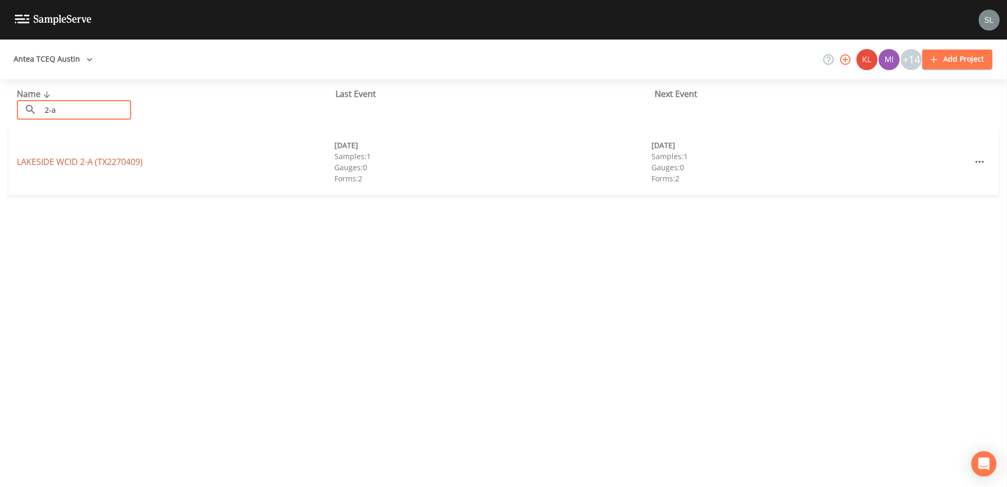
type input "2-a"
click at [82, 157] on link "LAKESIDE WCID 2-A (TX2270409)" at bounding box center [80, 162] width 126 height 12
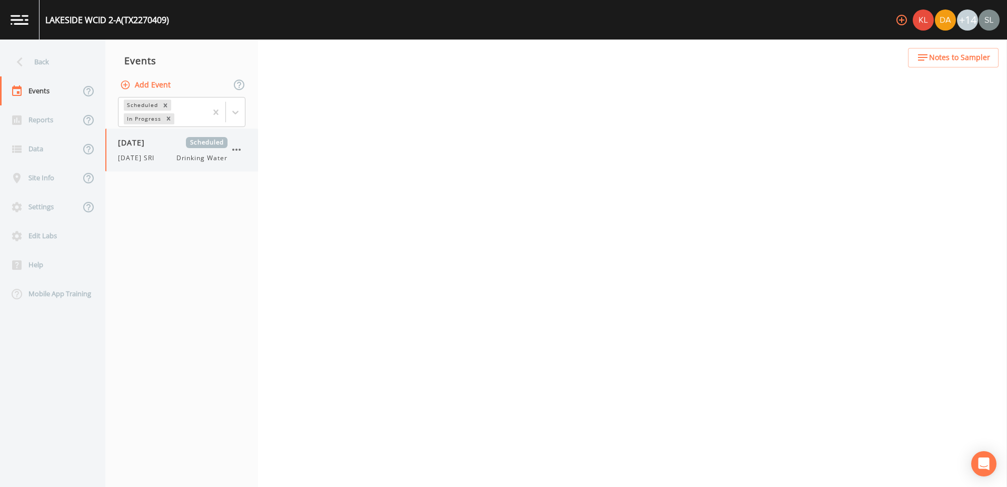
click at [149, 166] on div "[DATE] Scheduled [DATE] SRI Drinking Water" at bounding box center [181, 150] width 153 height 43
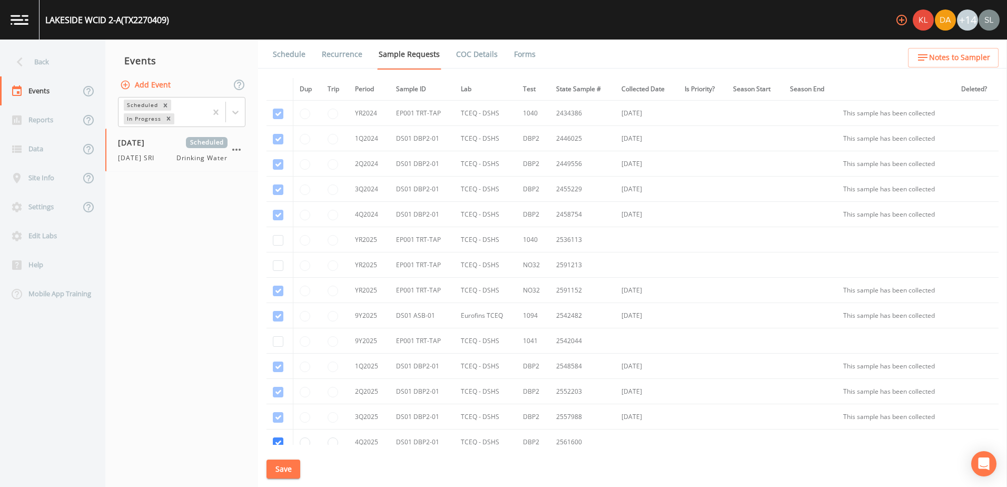
click at [296, 466] on button "Save" at bounding box center [284, 468] width 34 height 19
click at [56, 64] on div "Back" at bounding box center [47, 61] width 95 height 29
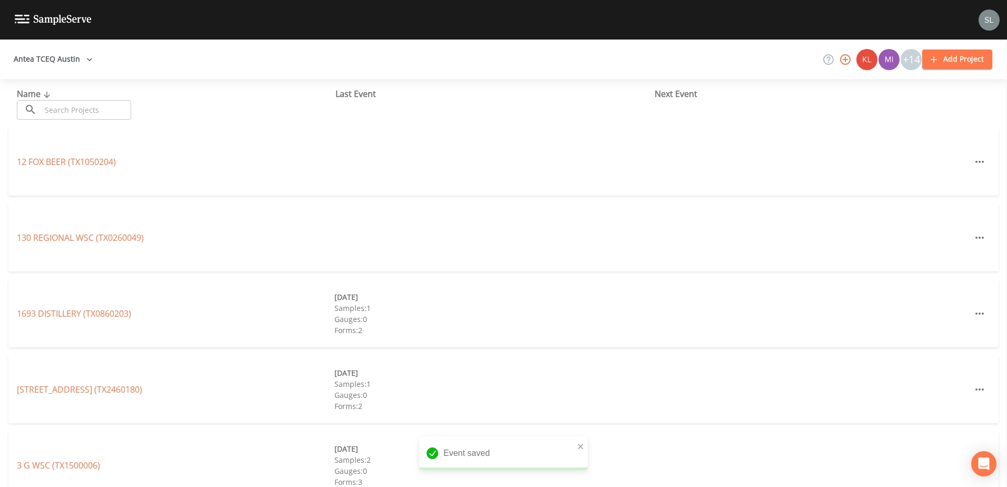
click at [91, 115] on input "text" at bounding box center [86, 109] width 90 height 19
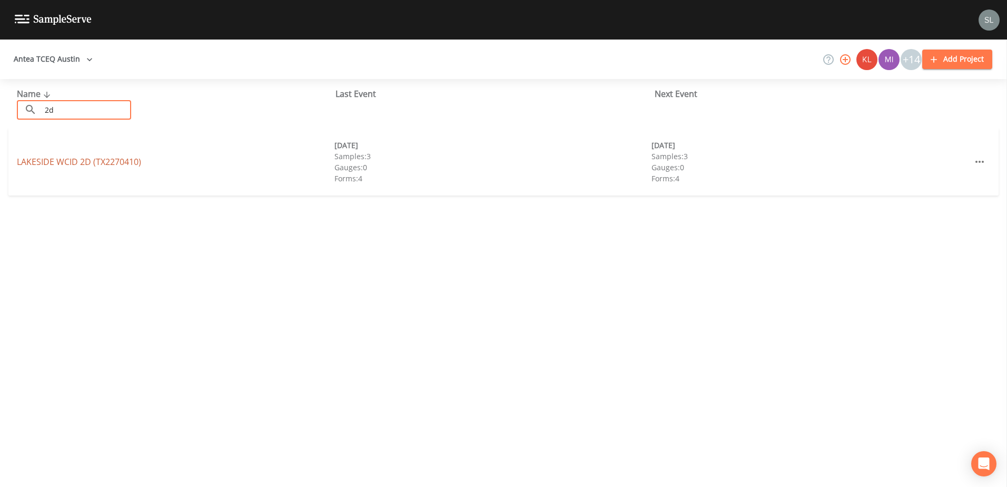
type input "2d"
click at [114, 162] on link "LAKESIDE WCID 2D (TX2270410)" at bounding box center [79, 162] width 124 height 12
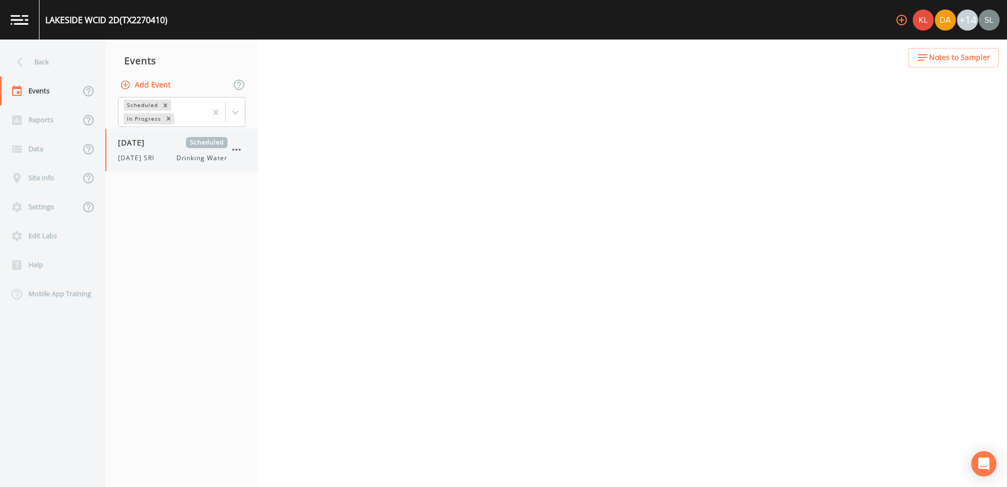
click at [163, 163] on div "[DATE] Scheduled [DATE] SRI Drinking Water" at bounding box center [181, 150] width 153 height 43
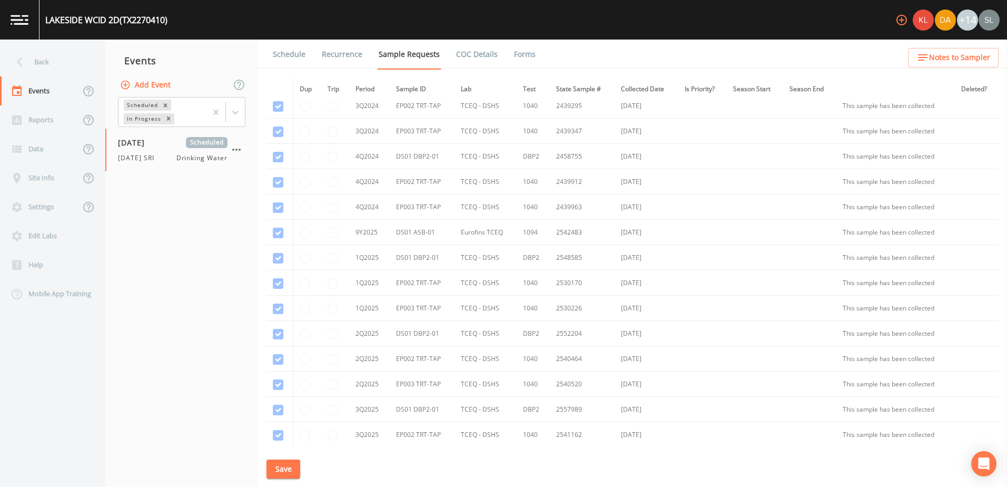
scroll to position [372, 0]
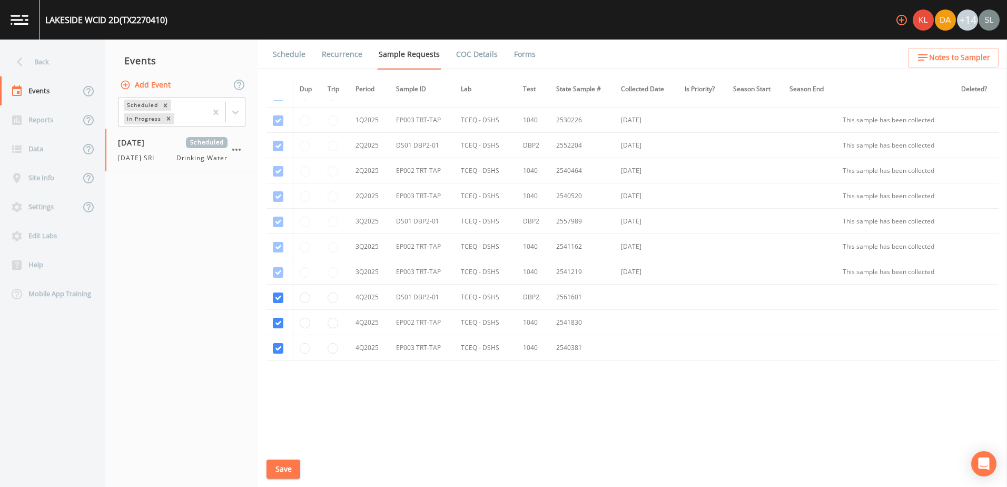
click at [293, 472] on button "Save" at bounding box center [284, 468] width 34 height 19
click at [63, 65] on div "Back" at bounding box center [47, 61] width 95 height 29
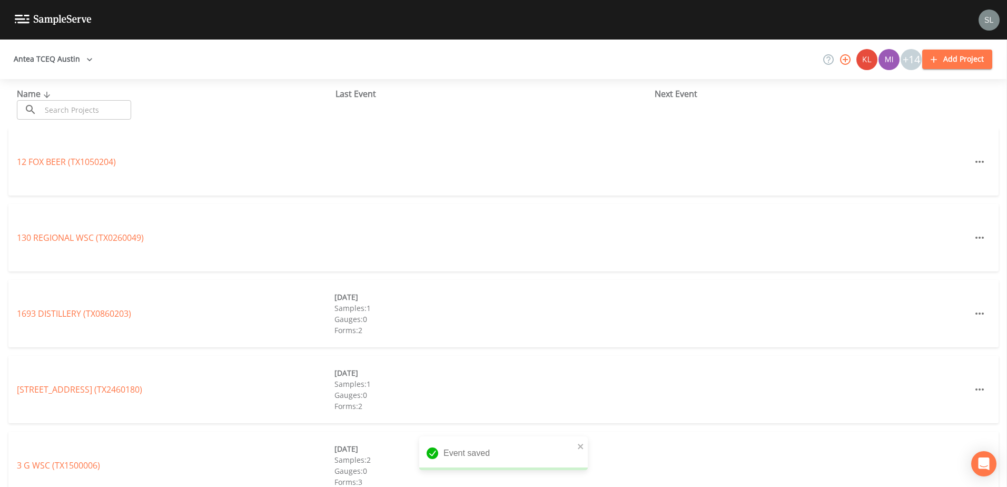
click at [101, 110] on input "text" at bounding box center [86, 109] width 90 height 19
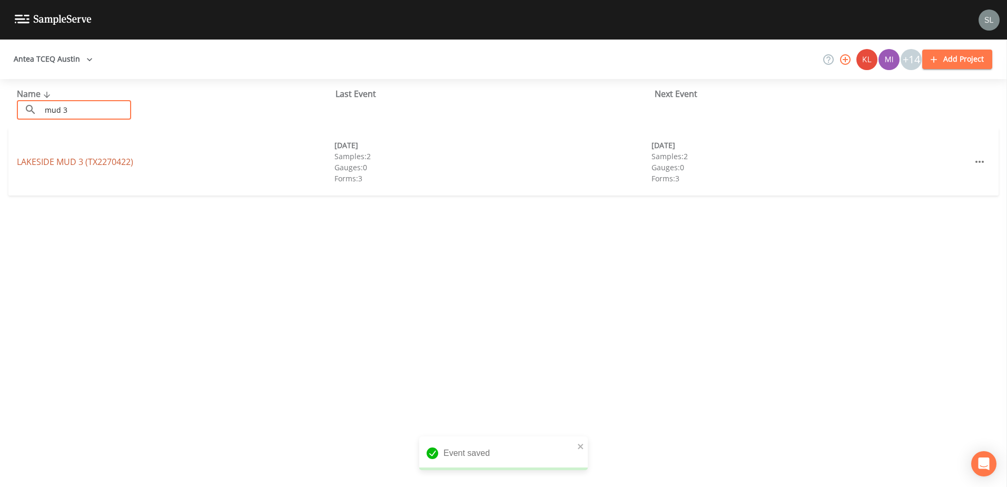
type input "mud 3"
click at [114, 167] on link "LAKESIDE MUD 3 (TX2270422)" at bounding box center [75, 162] width 116 height 12
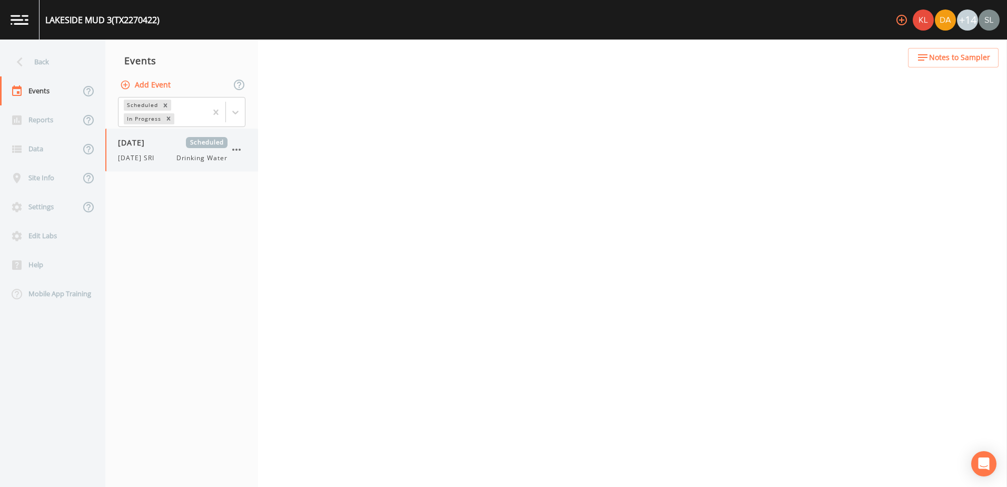
click at [147, 146] on span "[DATE]" at bounding box center [135, 142] width 34 height 11
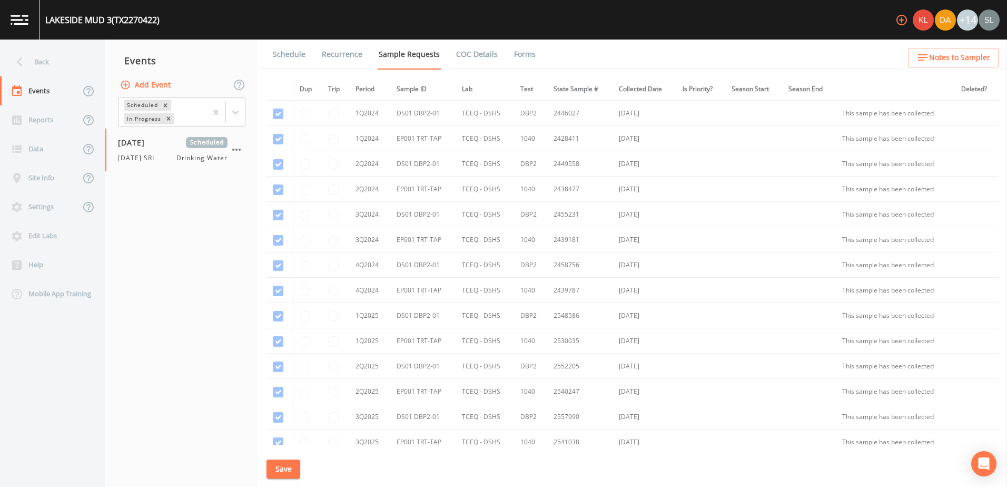
click at [293, 466] on button "Save" at bounding box center [284, 468] width 34 height 19
click at [42, 60] on div "Back" at bounding box center [47, 61] width 95 height 29
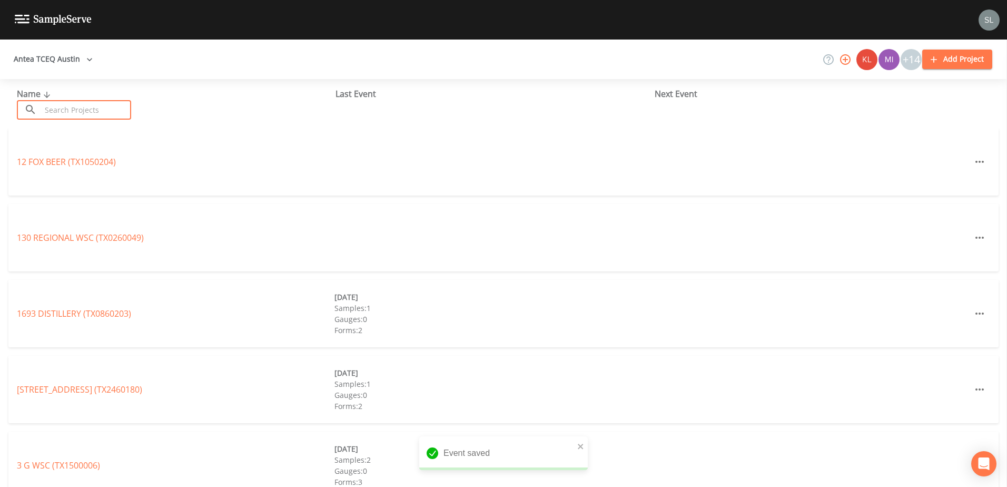
click at [72, 113] on input "text" at bounding box center [86, 109] width 90 height 19
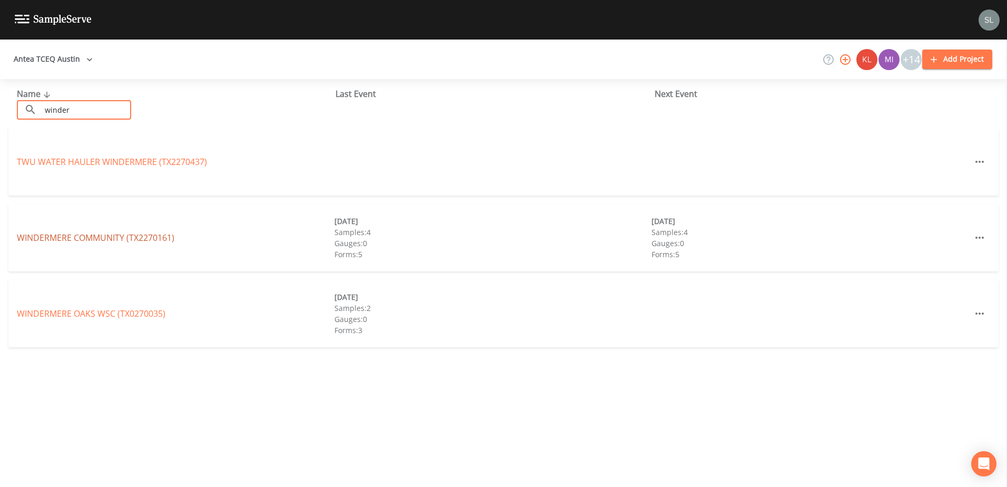
type input "winder"
click at [110, 235] on link "WINDERMERE COMMUNITY (TX2270161)" at bounding box center [95, 238] width 157 height 12
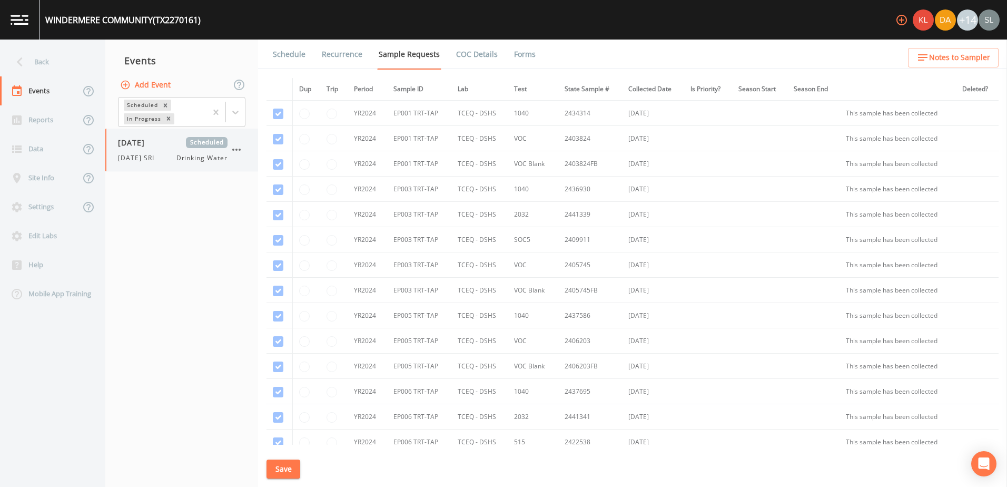
click at [164, 150] on div "[DATE] Scheduled [DATE] SRI Drinking Water" at bounding box center [173, 150] width 110 height 26
click at [278, 467] on button "Save" at bounding box center [284, 468] width 34 height 19
click at [67, 68] on div "Back" at bounding box center [47, 61] width 95 height 29
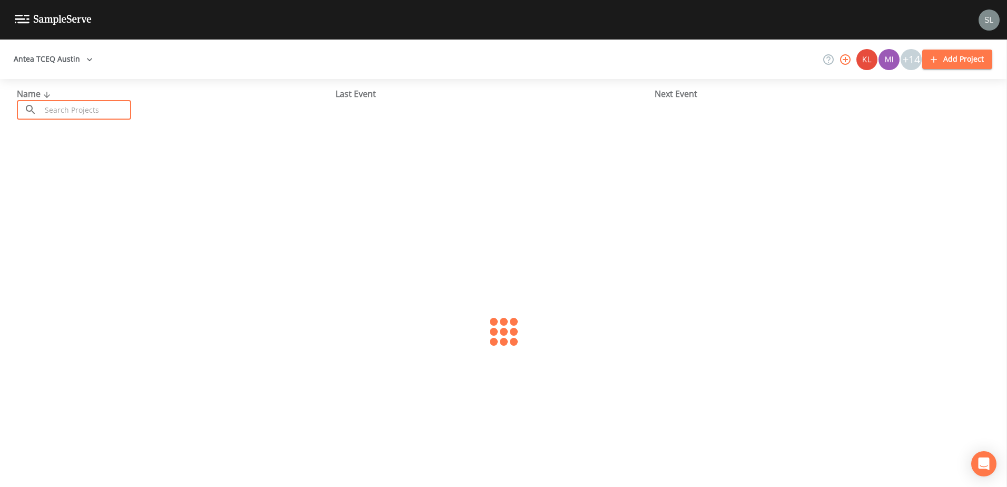
click at [84, 113] on input "text" at bounding box center [86, 109] width 90 height 19
type input "0110063"
click at [86, 163] on link "WATER SYSTEM (TX0110063)" at bounding box center [72, 162] width 111 height 12
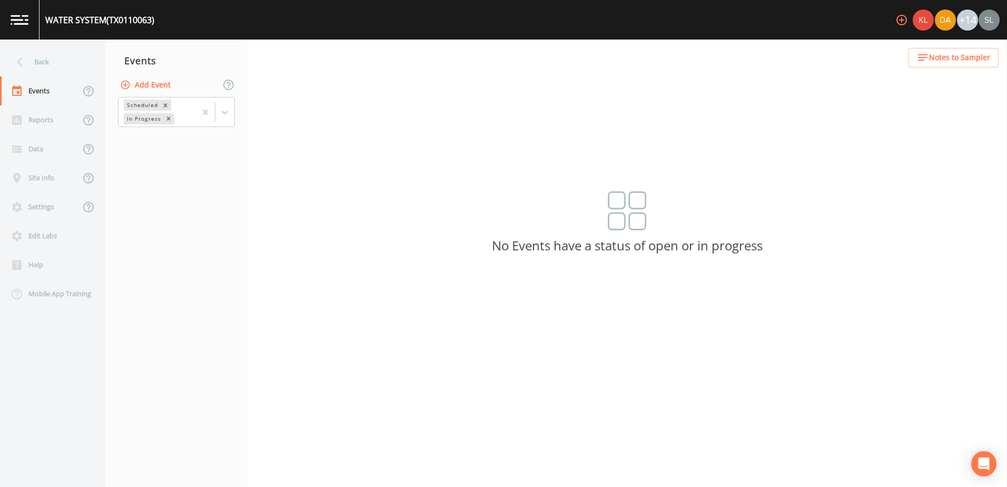
click at [159, 91] on button "Add Event" at bounding box center [146, 84] width 57 height 19
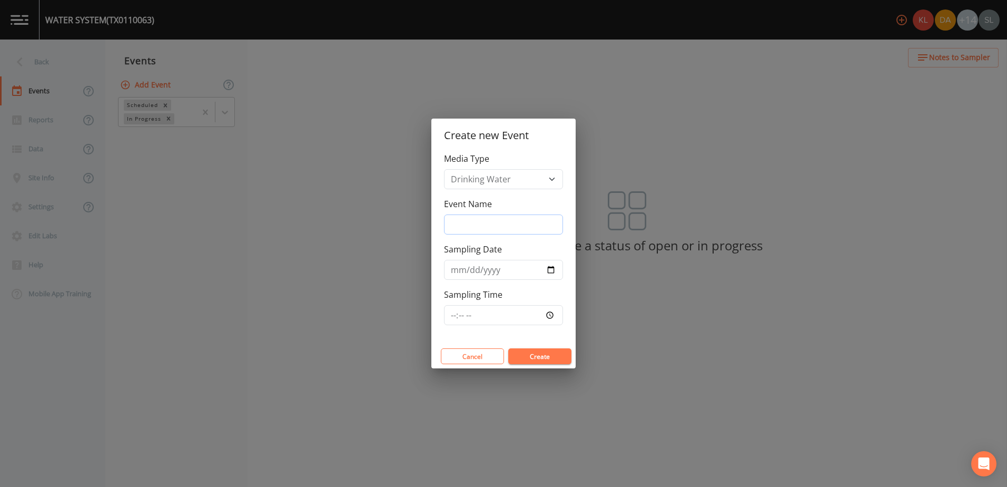
click at [500, 219] on input "Event Name" at bounding box center [503, 224] width 119 height 20
type input "[DATE] SRI"
drag, startPoint x: 542, startPoint y: 197, endPoint x: 550, endPoint y: 215, distance: 19.6
click at [542, 197] on div "Media Type Drinking Water Event Name [DATE] SRI Sampling Date Sampling Time" at bounding box center [503, 248] width 144 height 192
click at [554, 268] on input "Sampling Date" at bounding box center [503, 270] width 119 height 20
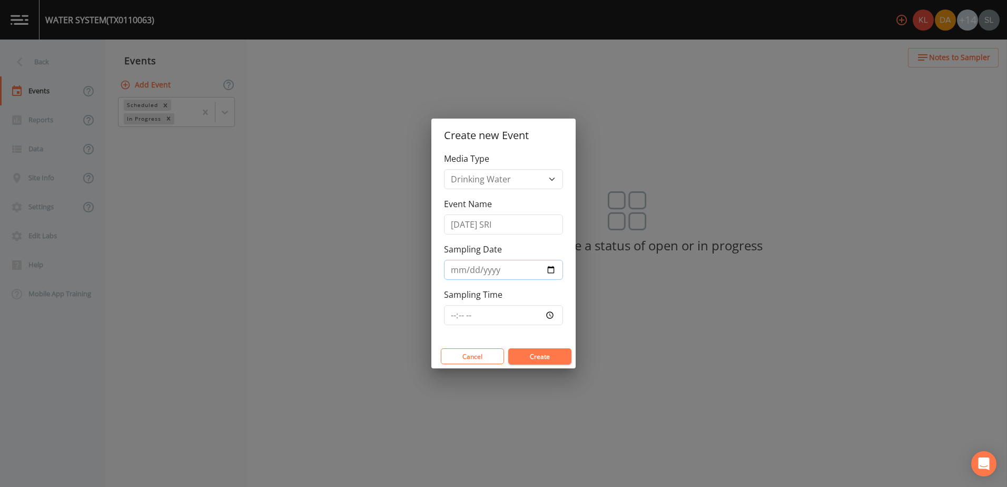
type input "[DATE]"
click at [531, 351] on button "Create" at bounding box center [539, 356] width 63 height 16
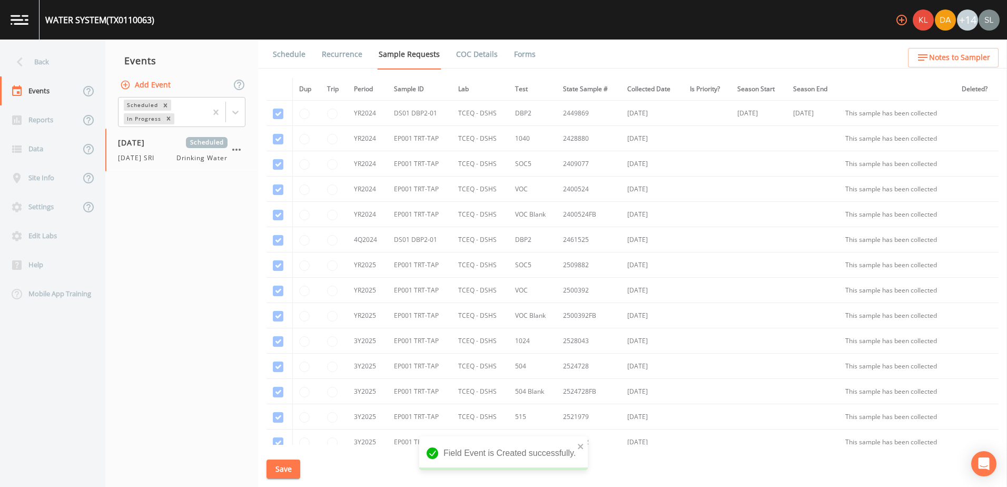
scroll to position [322, 0]
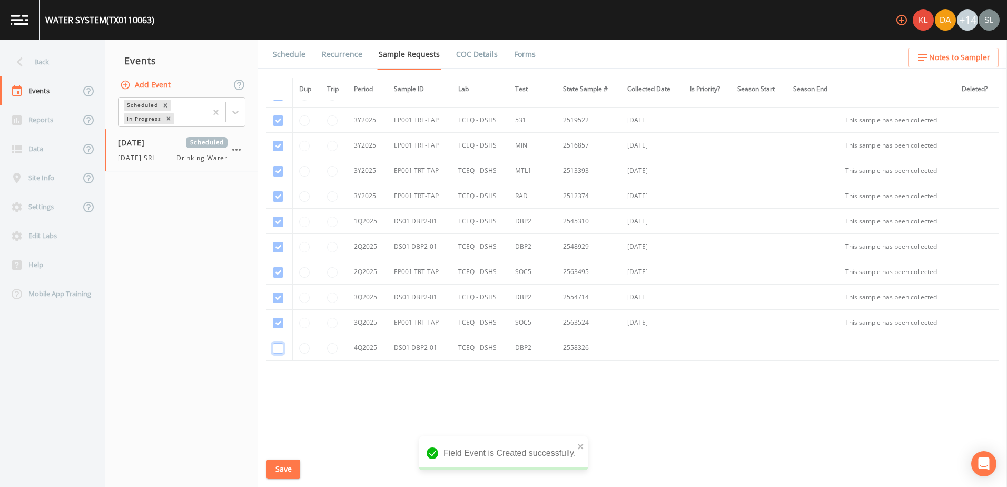
click at [279, 350] on input "checkbox" at bounding box center [278, 348] width 11 height 11
checkbox input "true"
click at [290, 467] on button "Save" at bounding box center [284, 468] width 34 height 19
click at [285, 469] on button "Save" at bounding box center [284, 468] width 34 height 19
